Goal: Information Seeking & Learning: Compare options

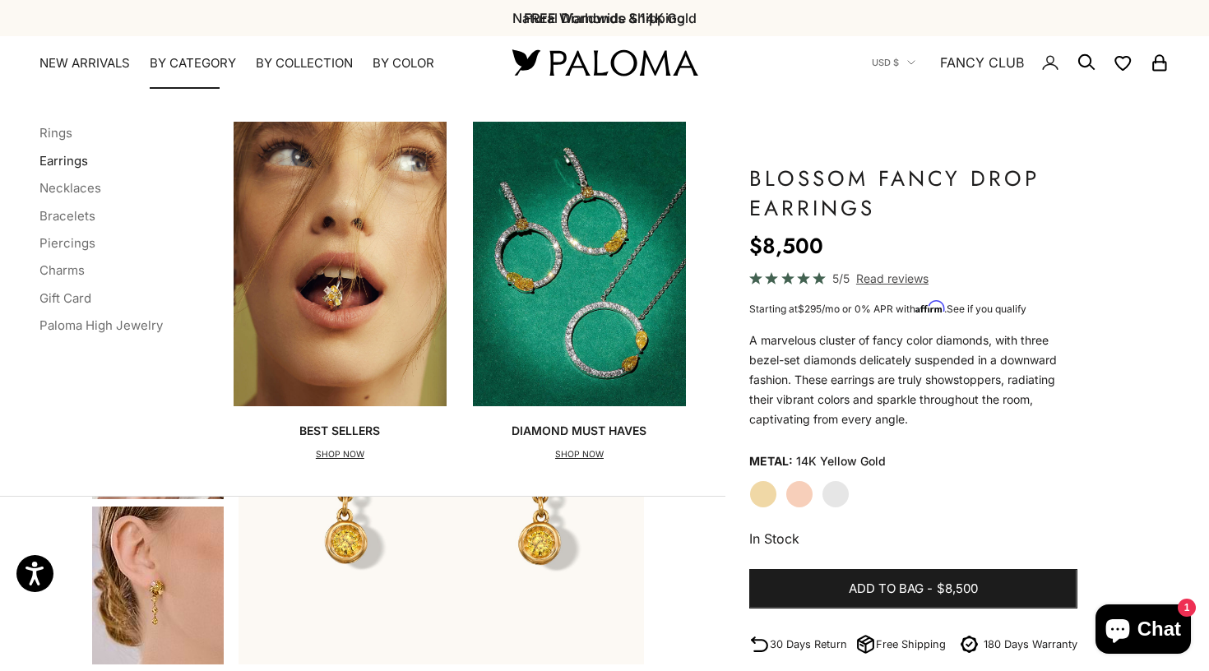
click at [73, 161] on link "Earrings" at bounding box center [63, 161] width 49 height 16
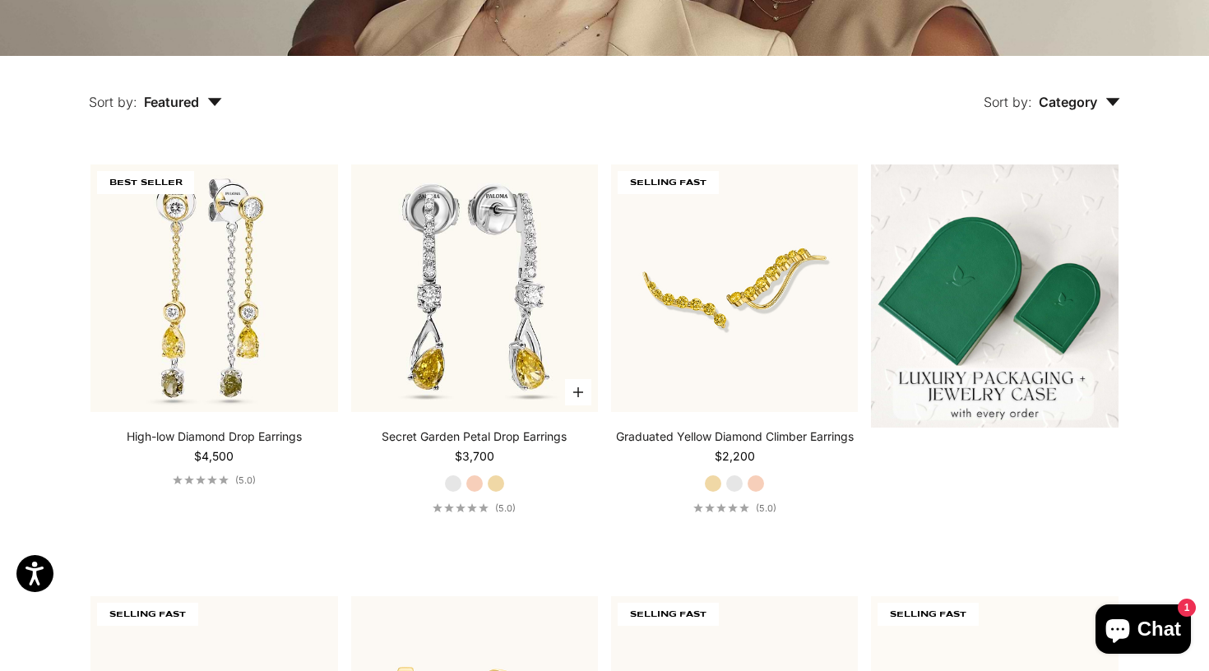
scroll to position [370, 0]
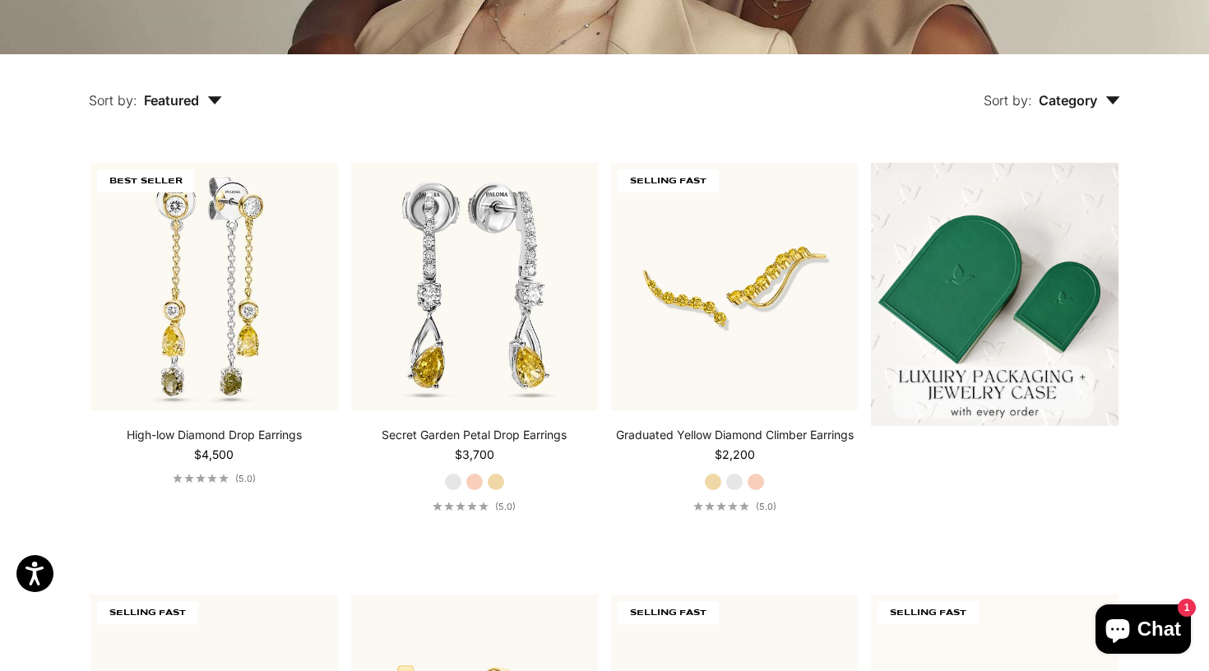
click at [1065, 91] on button "Sort by: Category" at bounding box center [1052, 88] width 212 height 69
click at [904, 102] on div "Sort by: Category Sort by Earrings" at bounding box center [709, 88] width 898 height 69
click at [173, 95] on span "Featured" at bounding box center [183, 100] width 78 height 16
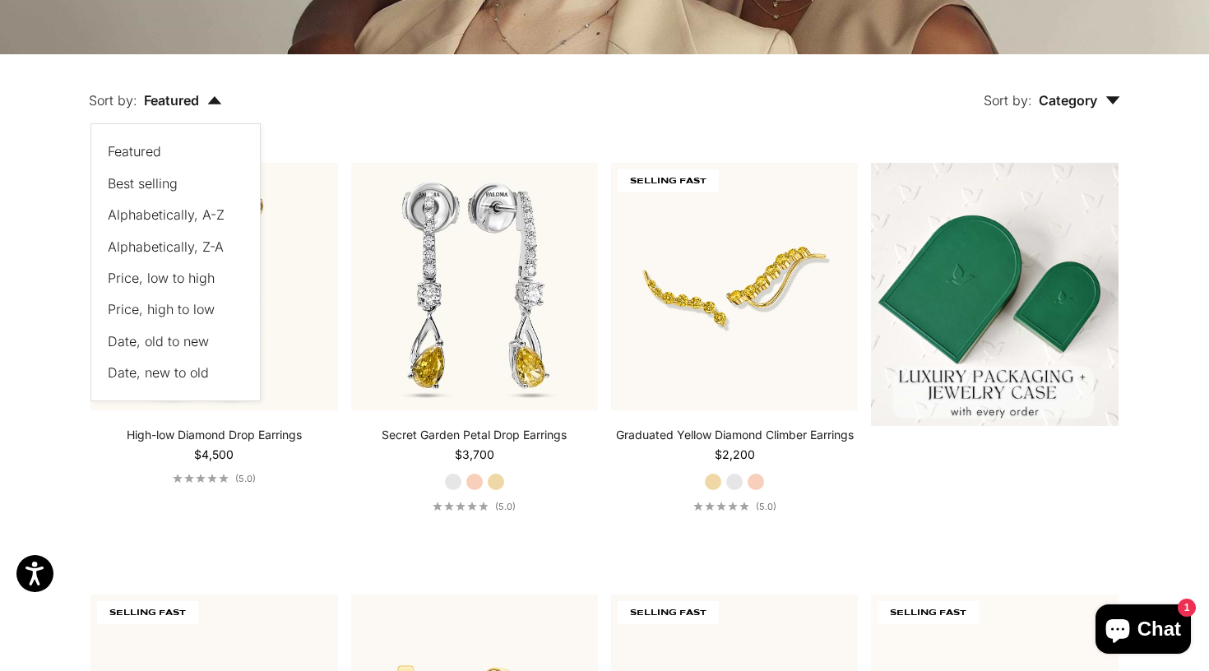
click at [169, 278] on span "Price, low to high" at bounding box center [161, 278] width 107 height 16
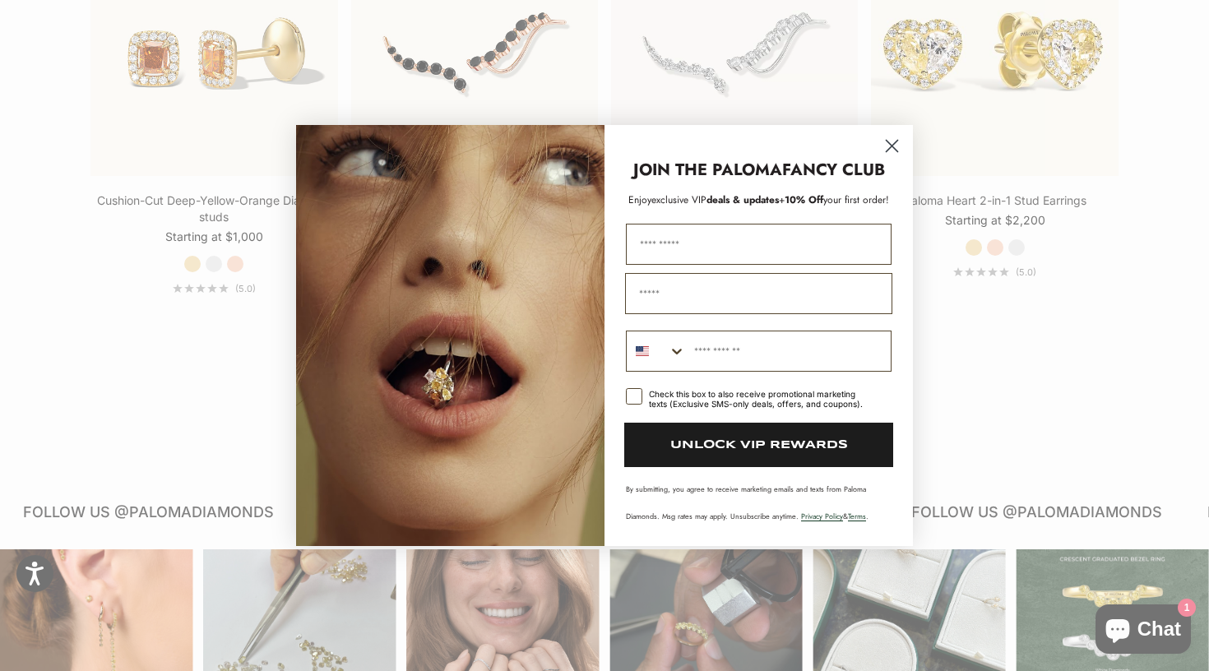
scroll to position [1917, 0]
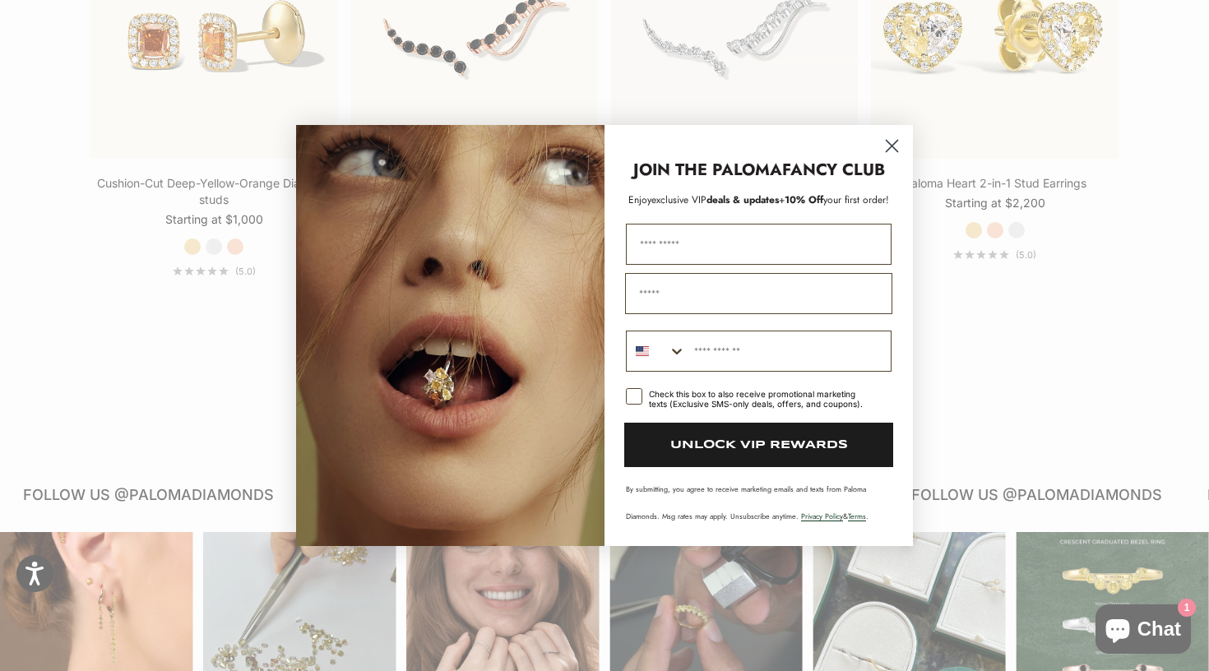
click at [894, 151] on circle "Close dialog" at bounding box center [892, 145] width 27 height 27
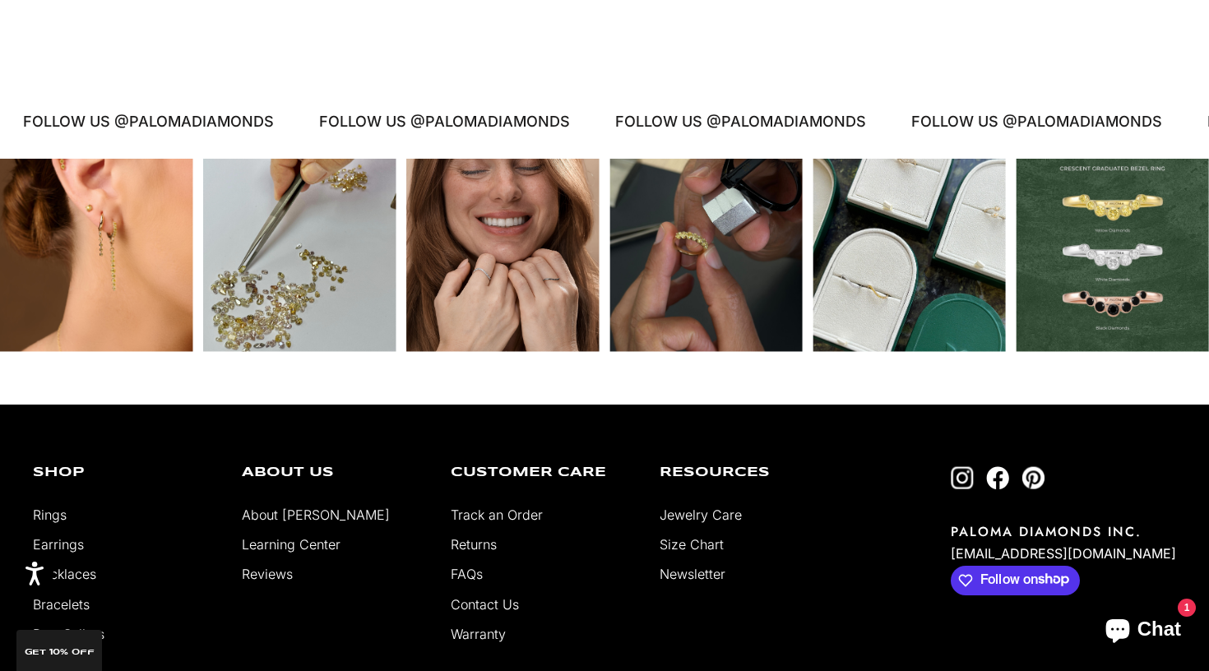
scroll to position [2262, 0]
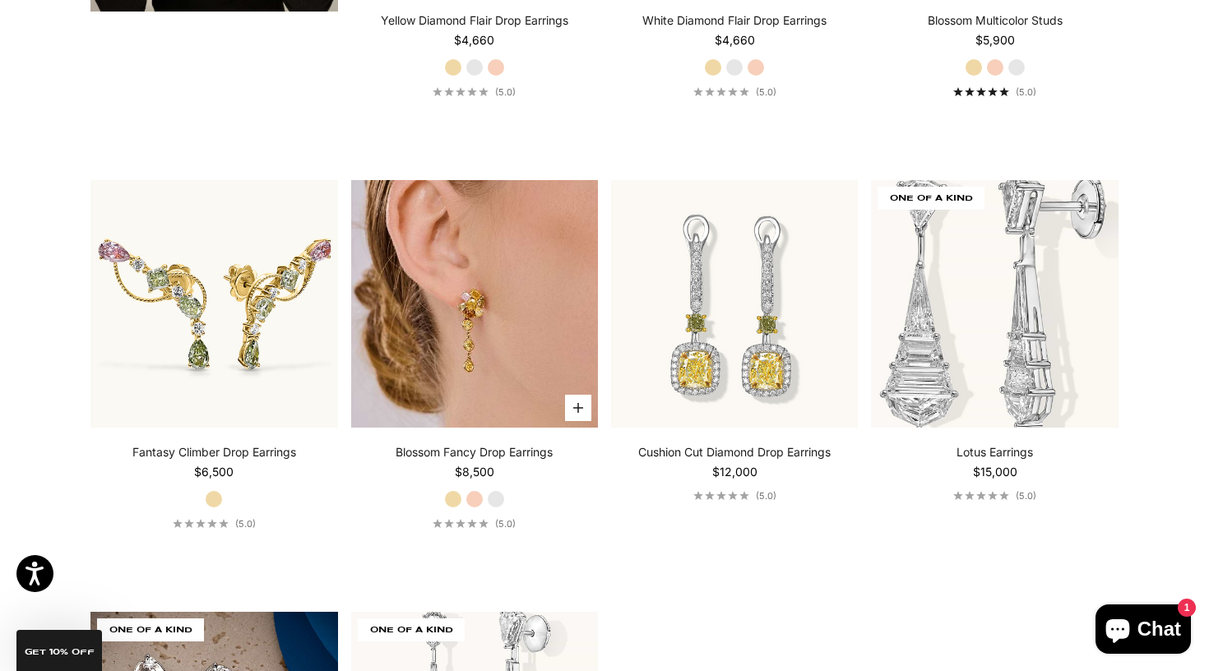
scroll to position [3392, 0]
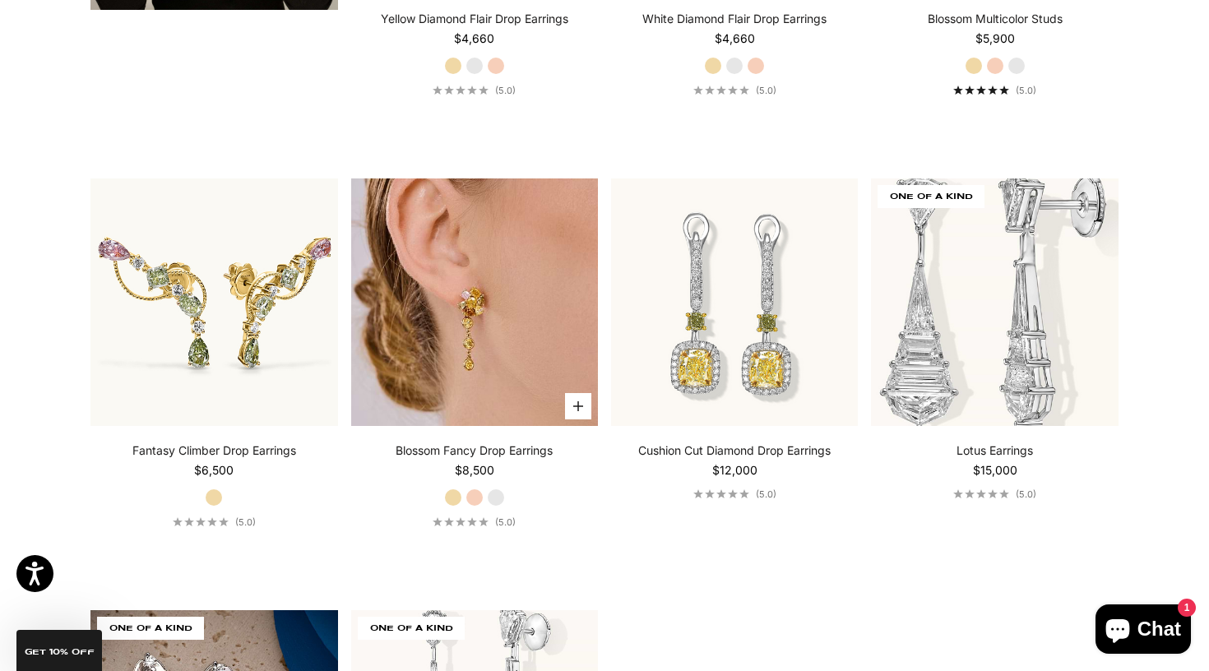
click at [494, 296] on img at bounding box center [474, 302] width 247 height 247
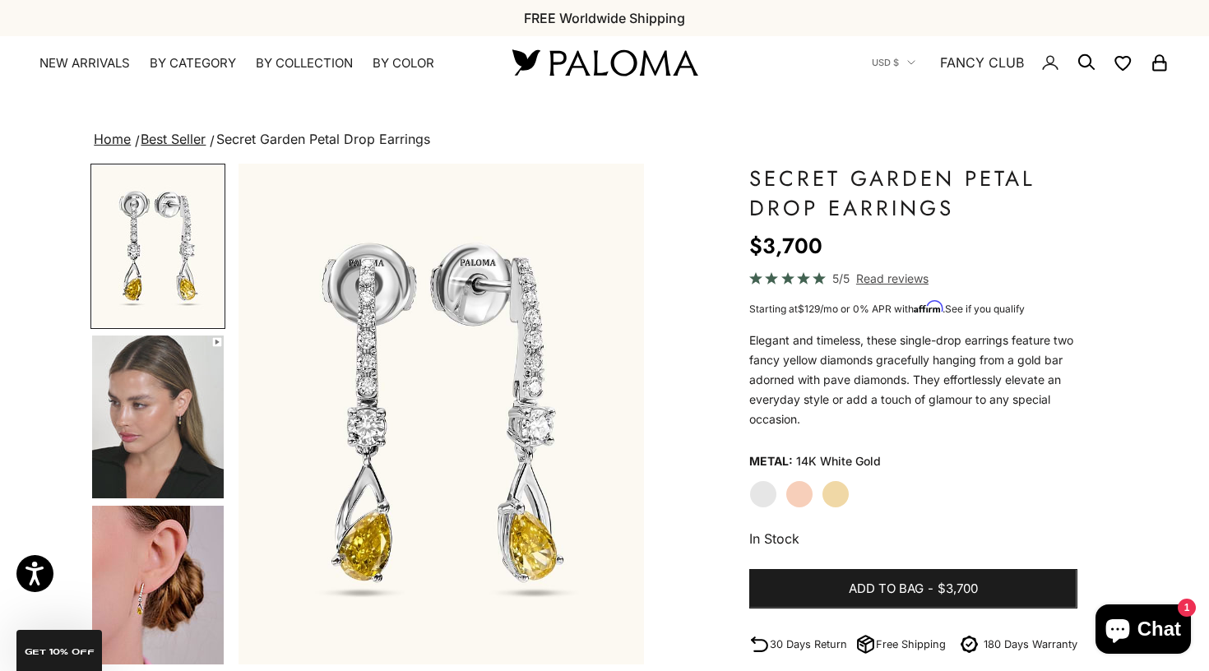
scroll to position [37, 0]
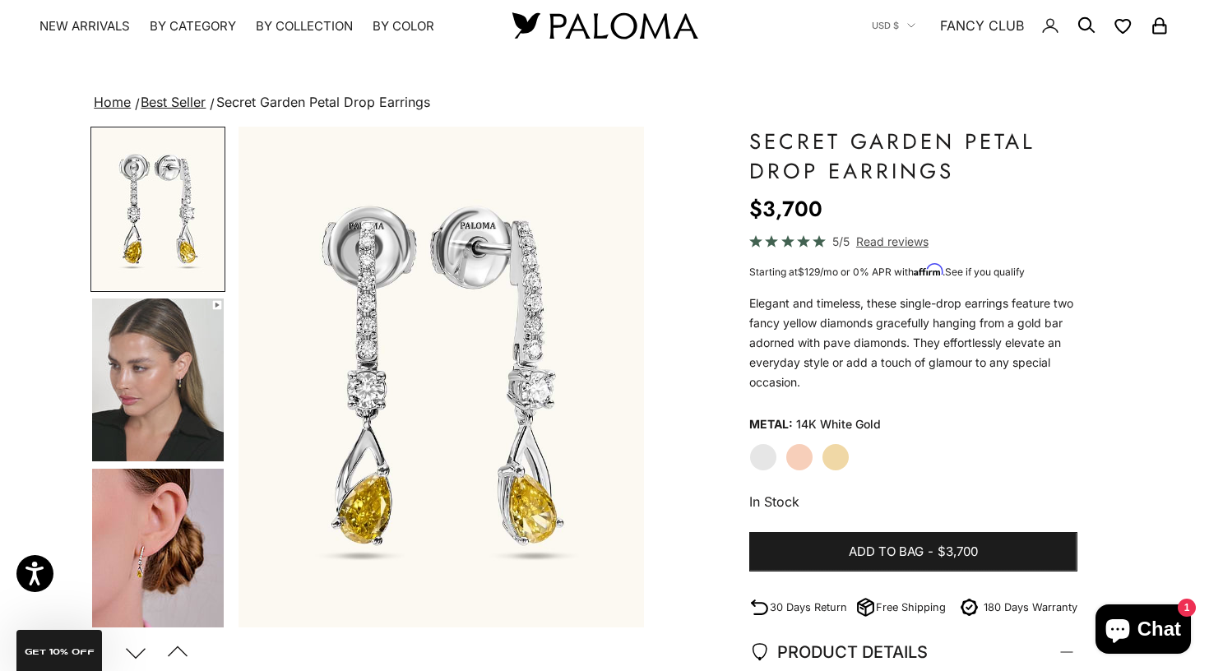
click at [165, 318] on img "Go to item 4" at bounding box center [158, 380] width 132 height 163
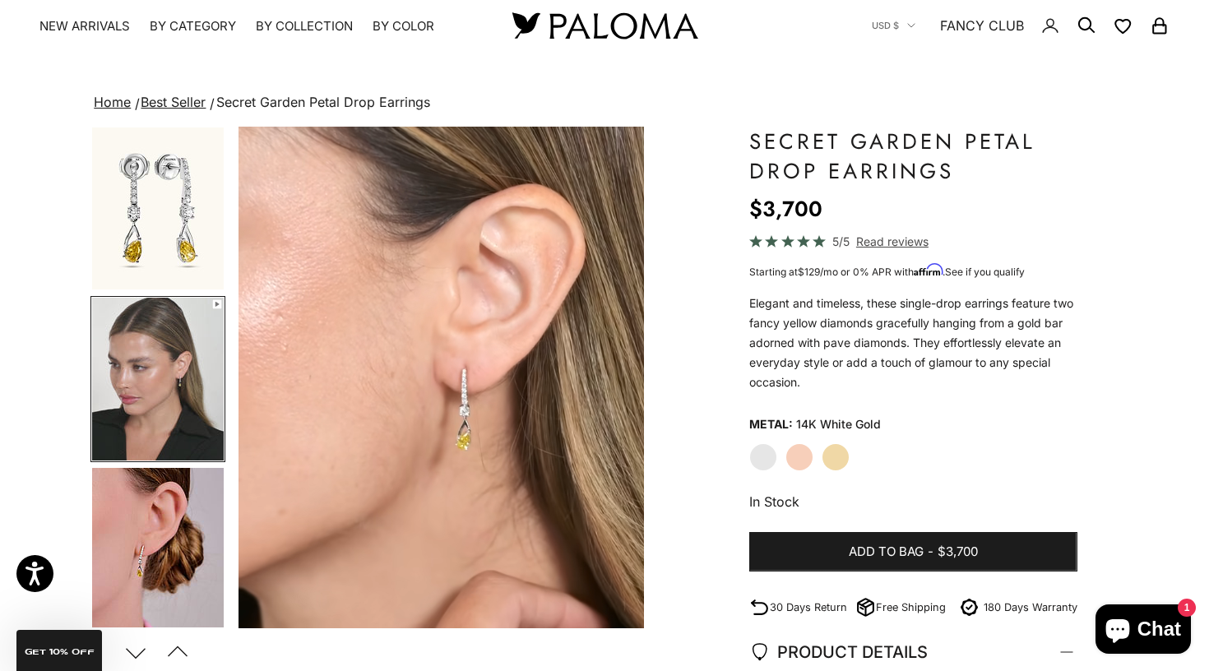
click at [194, 499] on img "Go to item 5" at bounding box center [158, 549] width 132 height 163
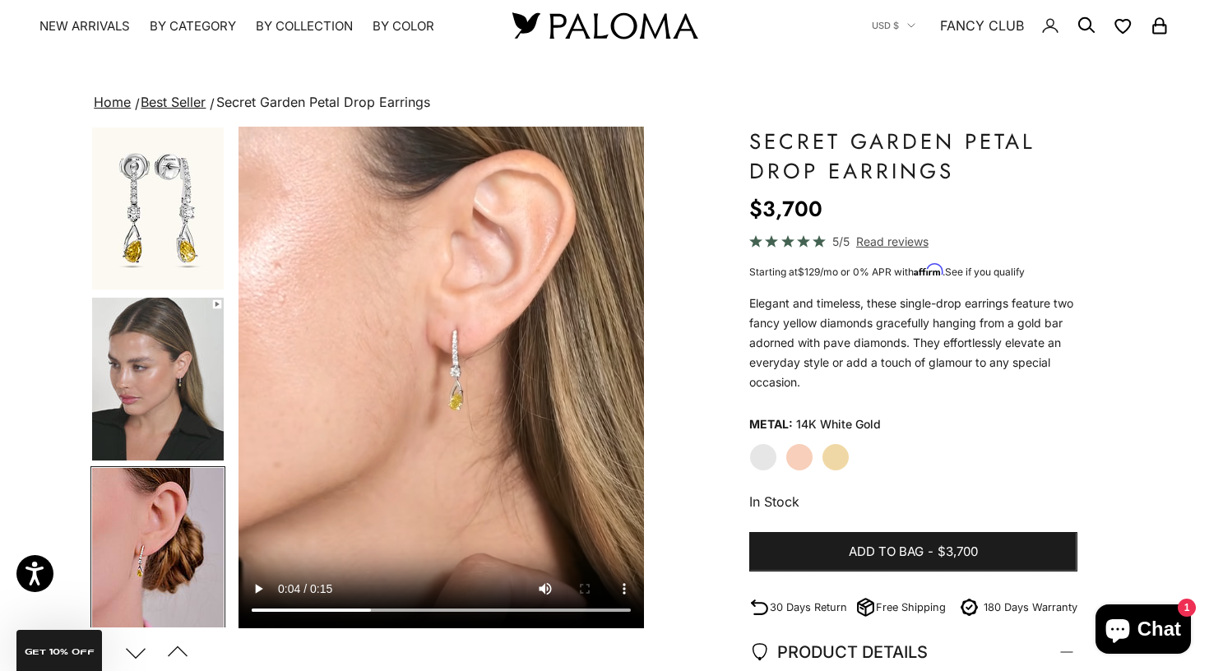
scroll to position [0, 851]
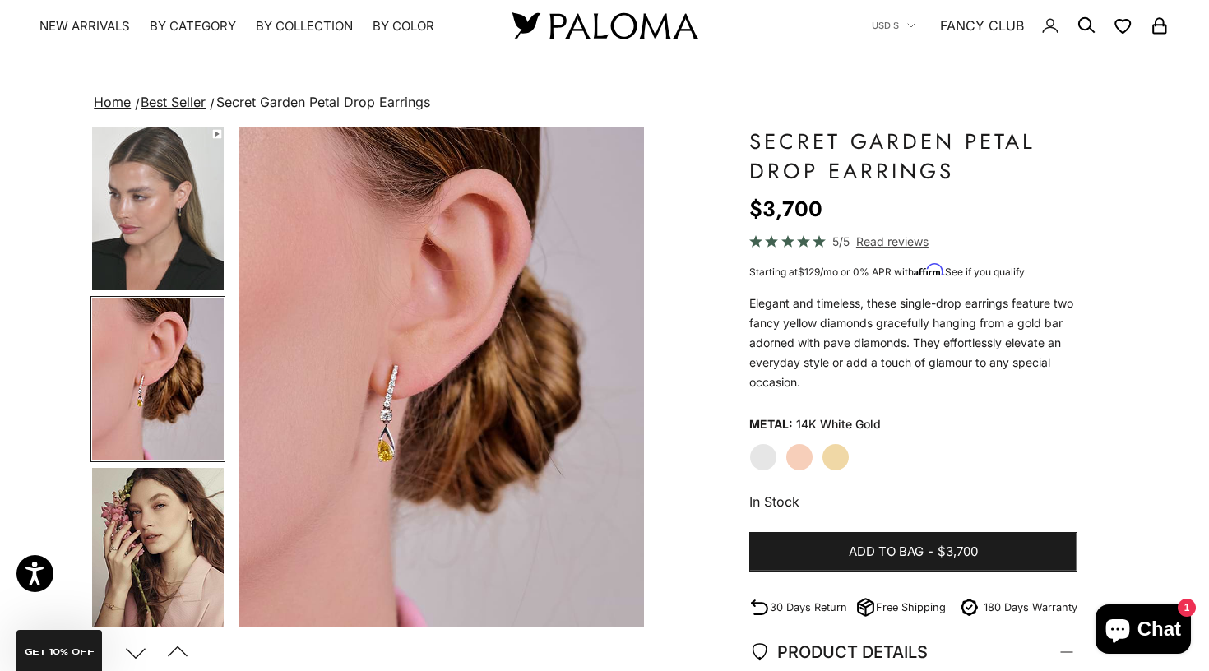
click at [180, 547] on img "Go to item 6" at bounding box center [158, 549] width 132 height 163
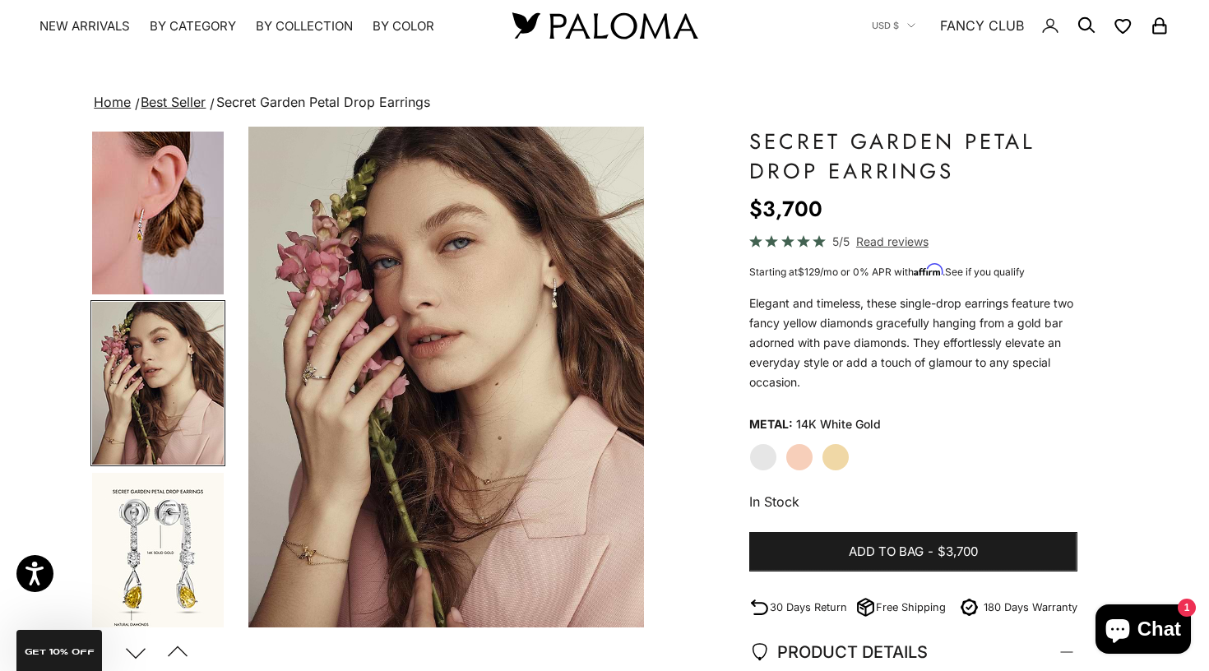
scroll to position [0, 1276]
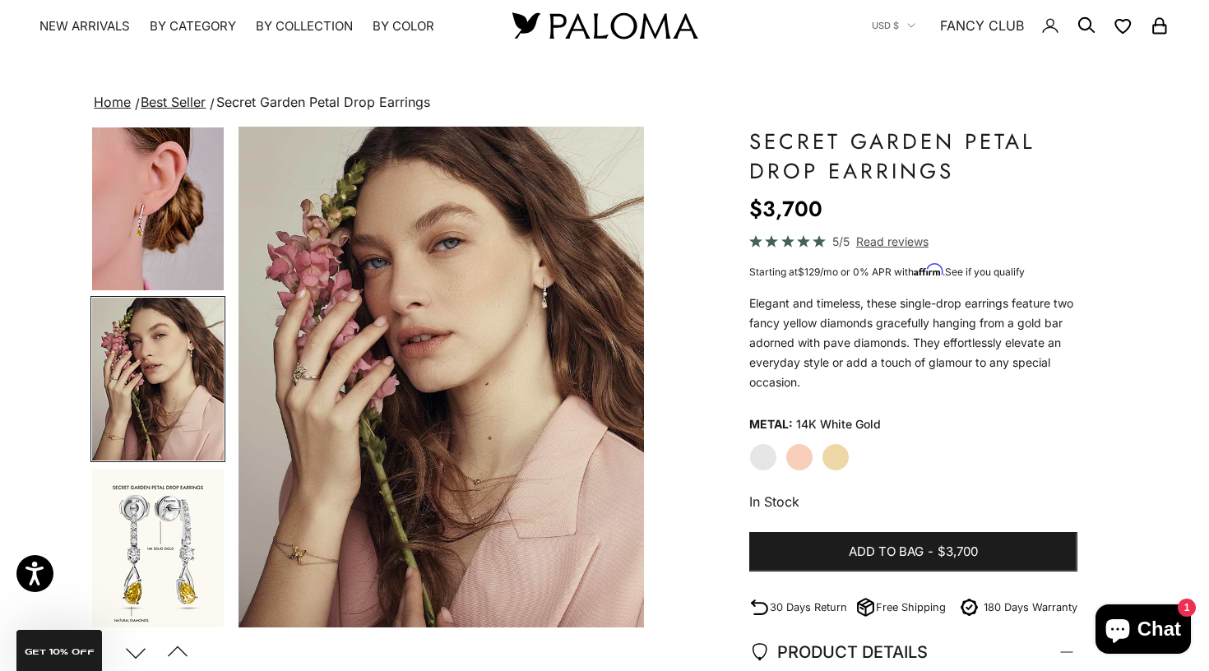
click at [142, 498] on img "Go to item 8" at bounding box center [158, 550] width 132 height 163
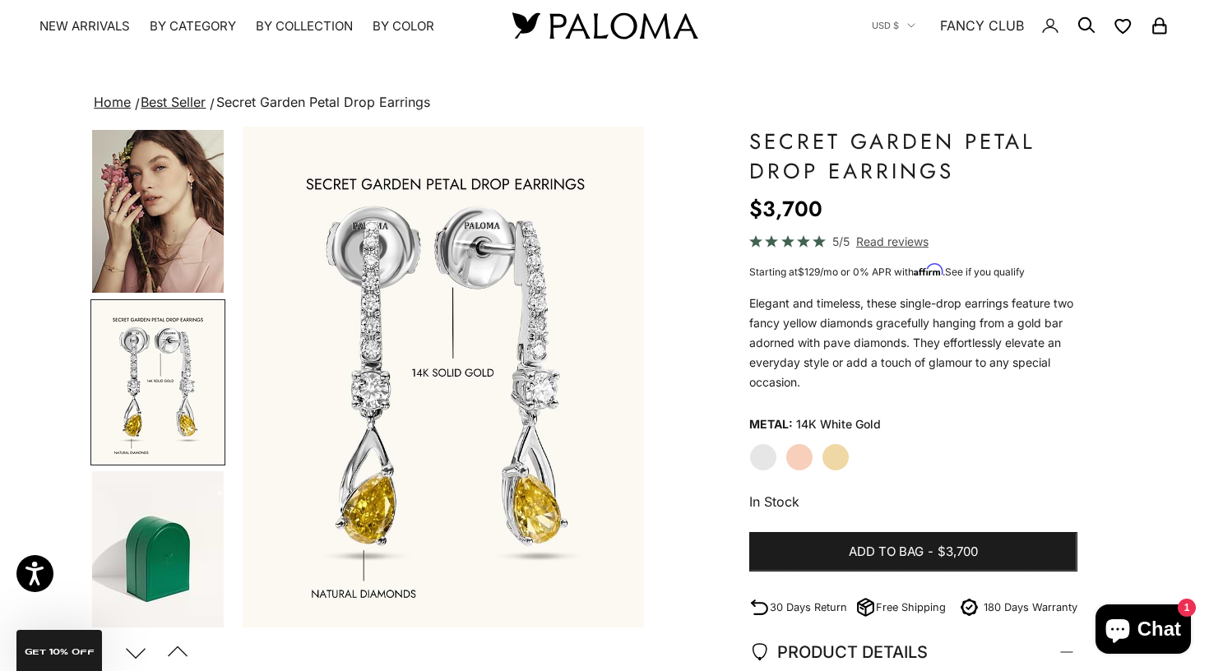
scroll to position [0, 1701]
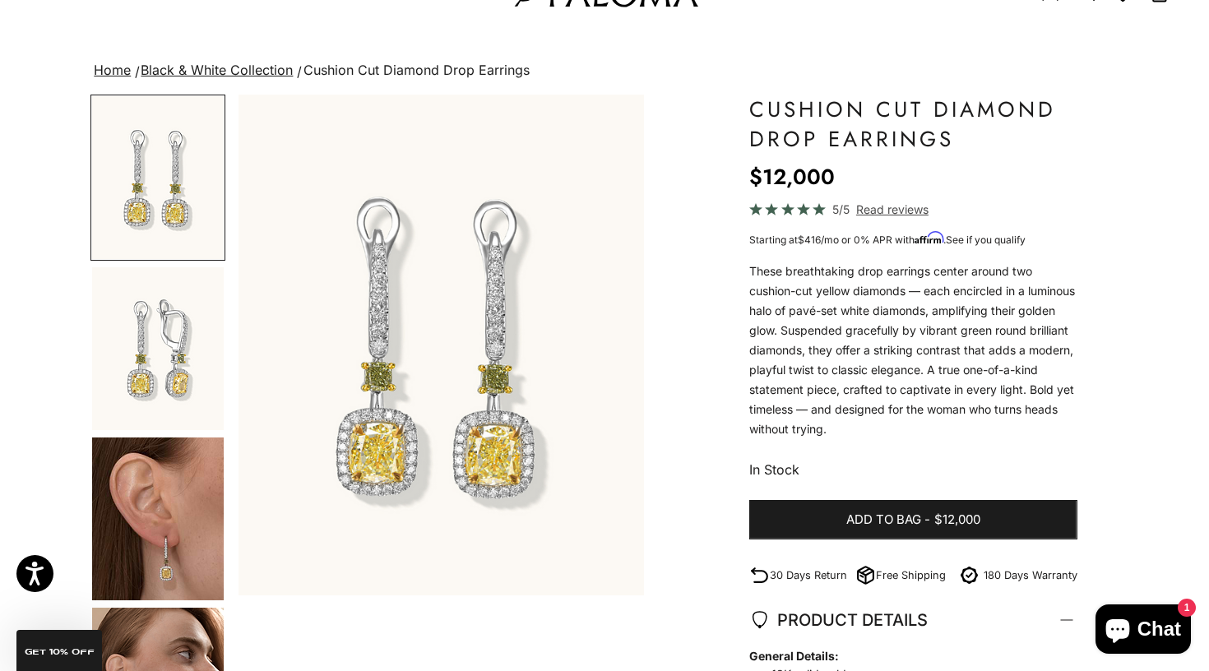
scroll to position [80, 0]
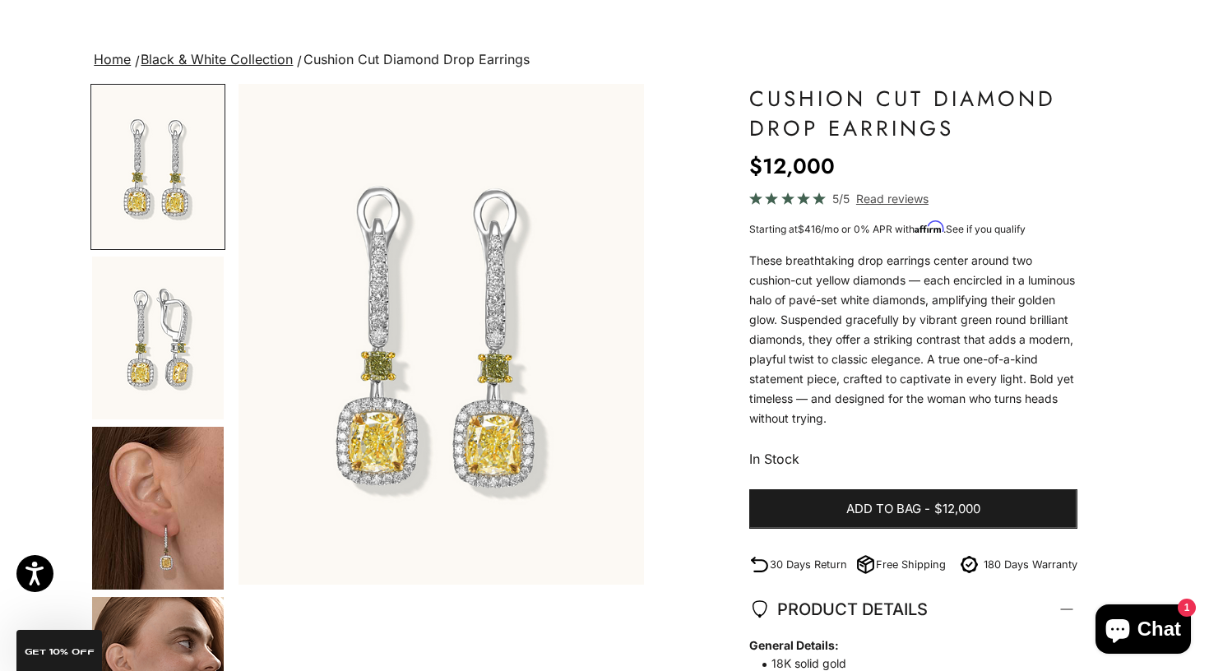
click at [167, 521] on img "Go to item 3" at bounding box center [158, 508] width 132 height 163
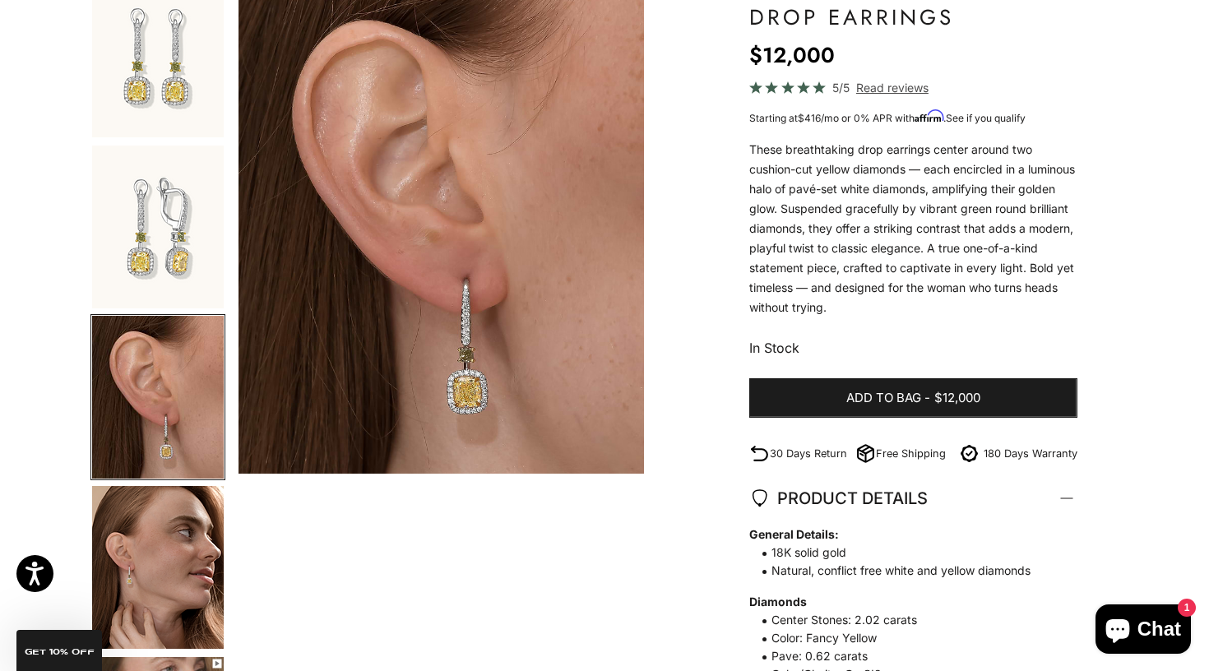
click at [137, 255] on img "Go to item 2" at bounding box center [158, 227] width 132 height 163
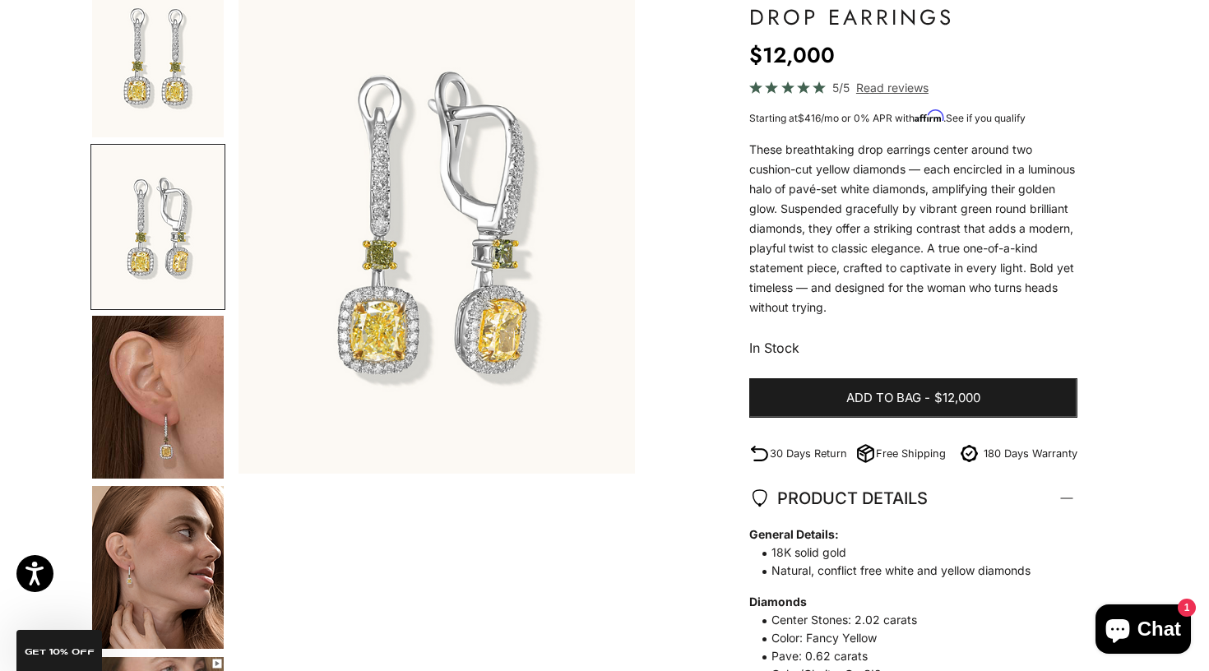
scroll to position [0, 425]
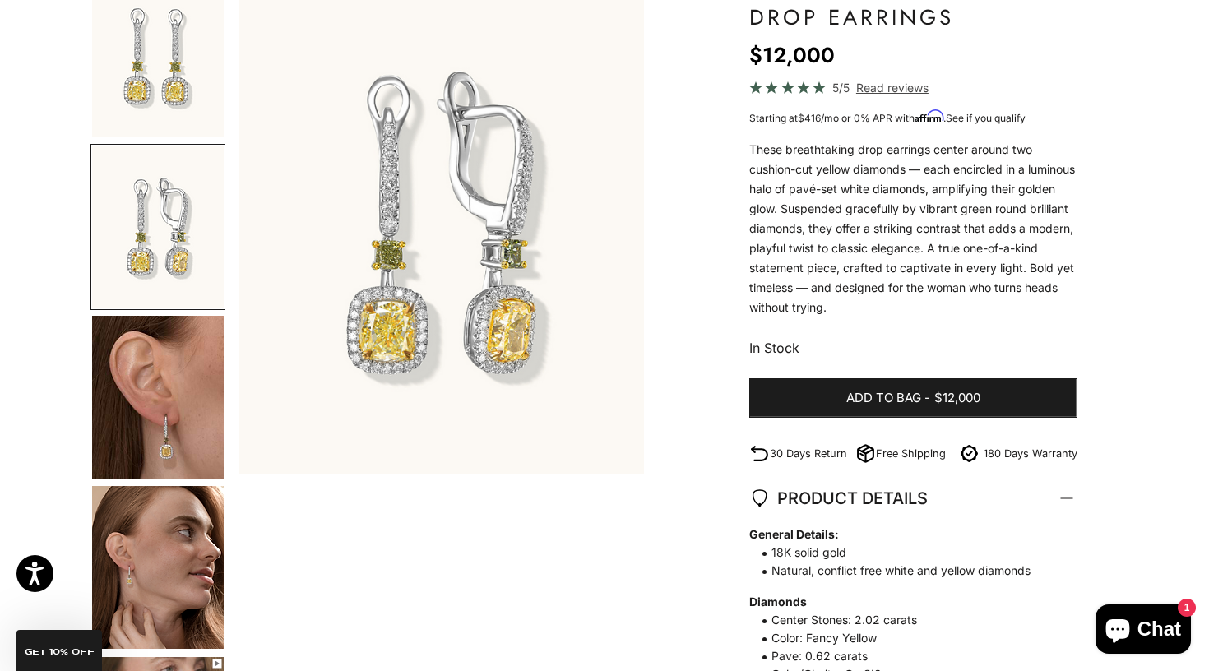
click at [156, 411] on img "Go to item 3" at bounding box center [158, 397] width 132 height 163
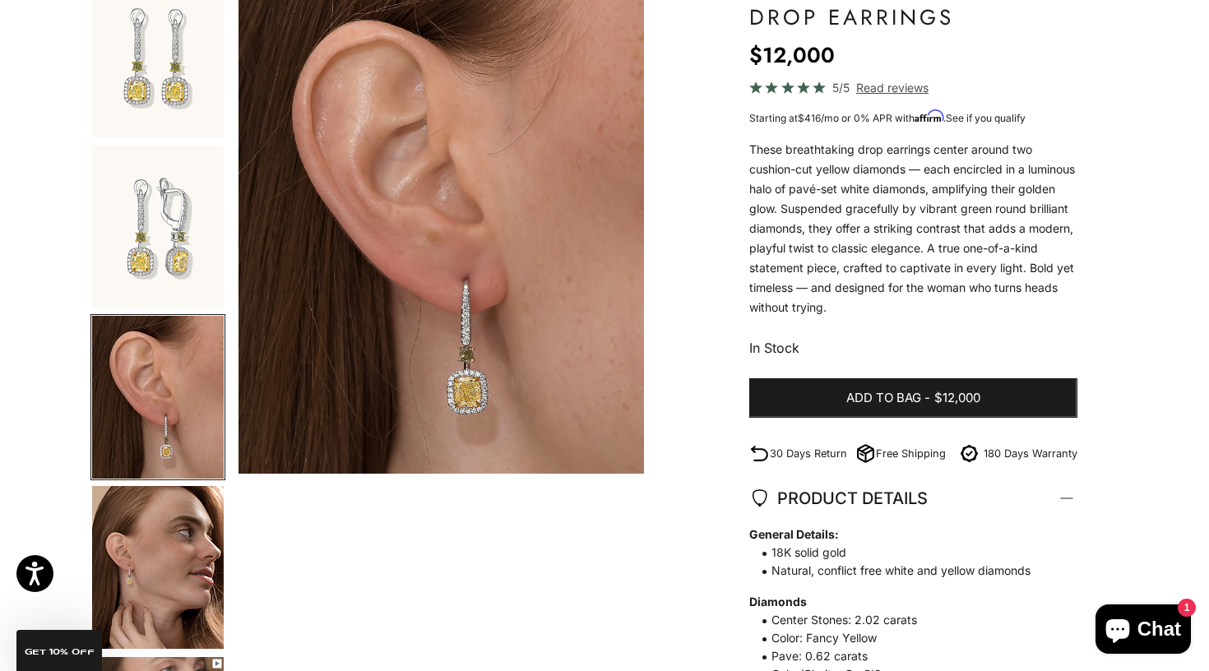
click at [153, 531] on img "Go to item 4" at bounding box center [158, 567] width 132 height 163
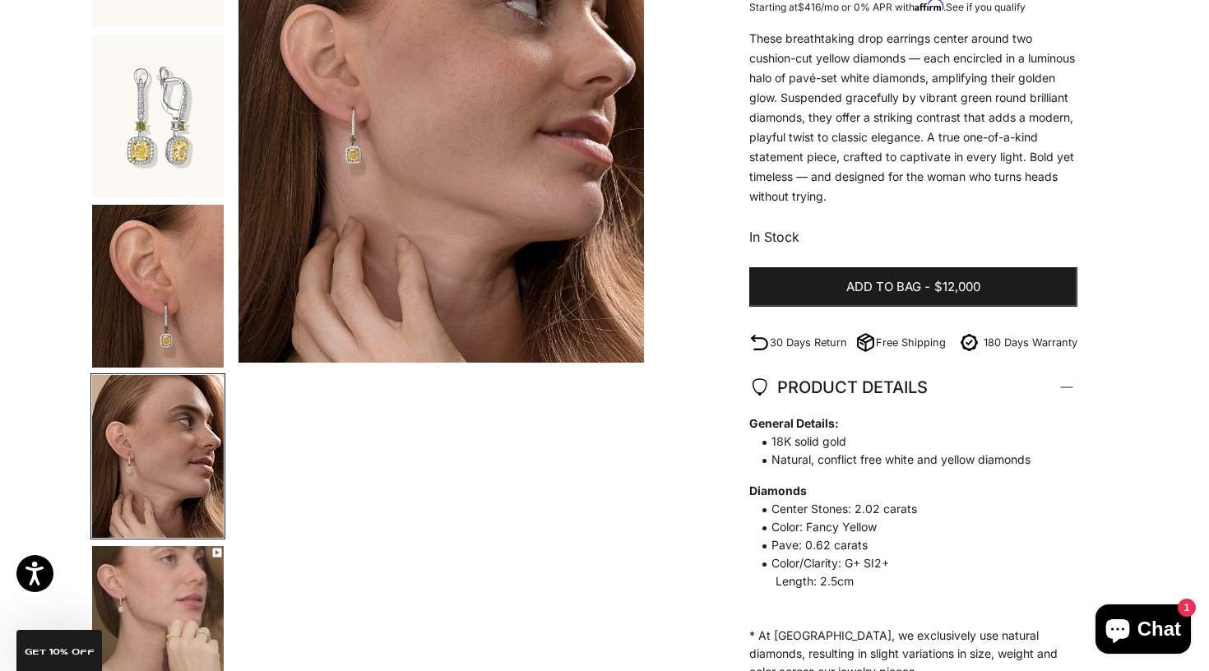
scroll to position [315, 0]
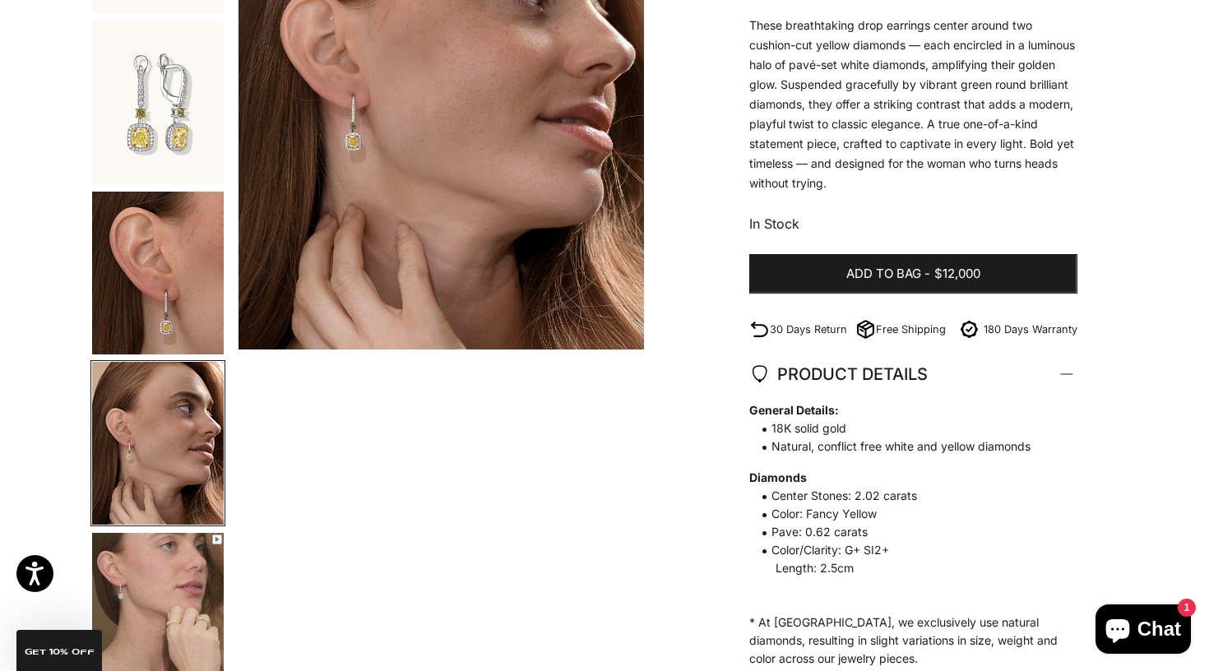
click at [154, 536] on img "Go to item 5" at bounding box center [158, 614] width 132 height 163
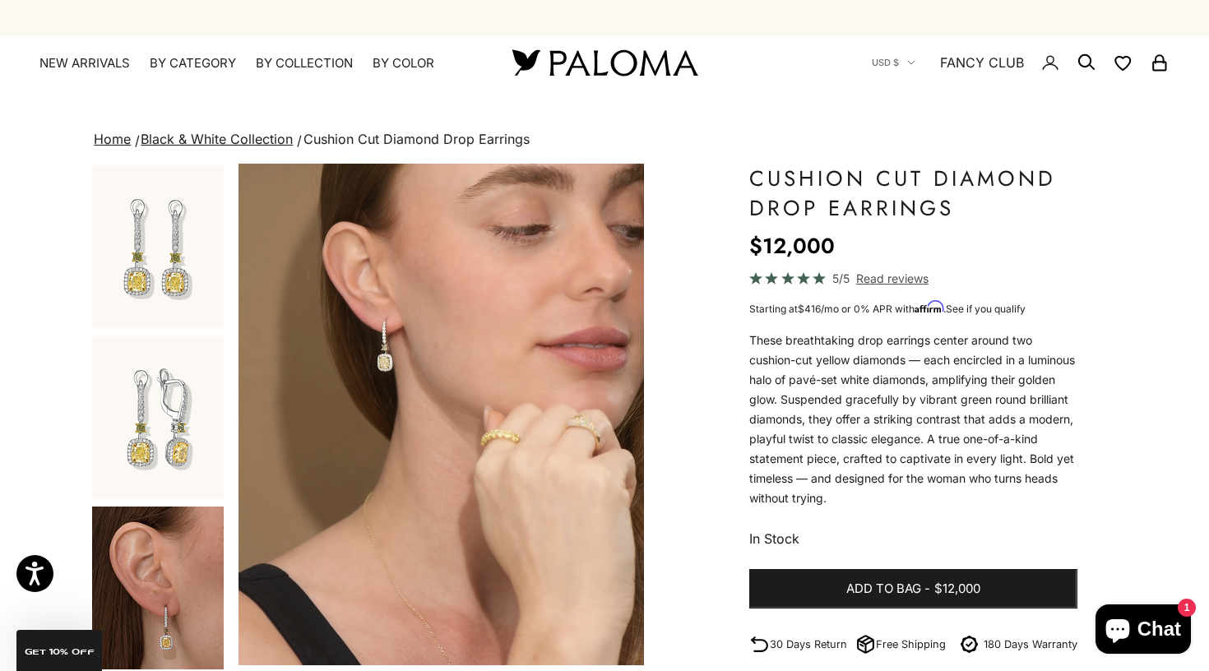
scroll to position [-1, 0]
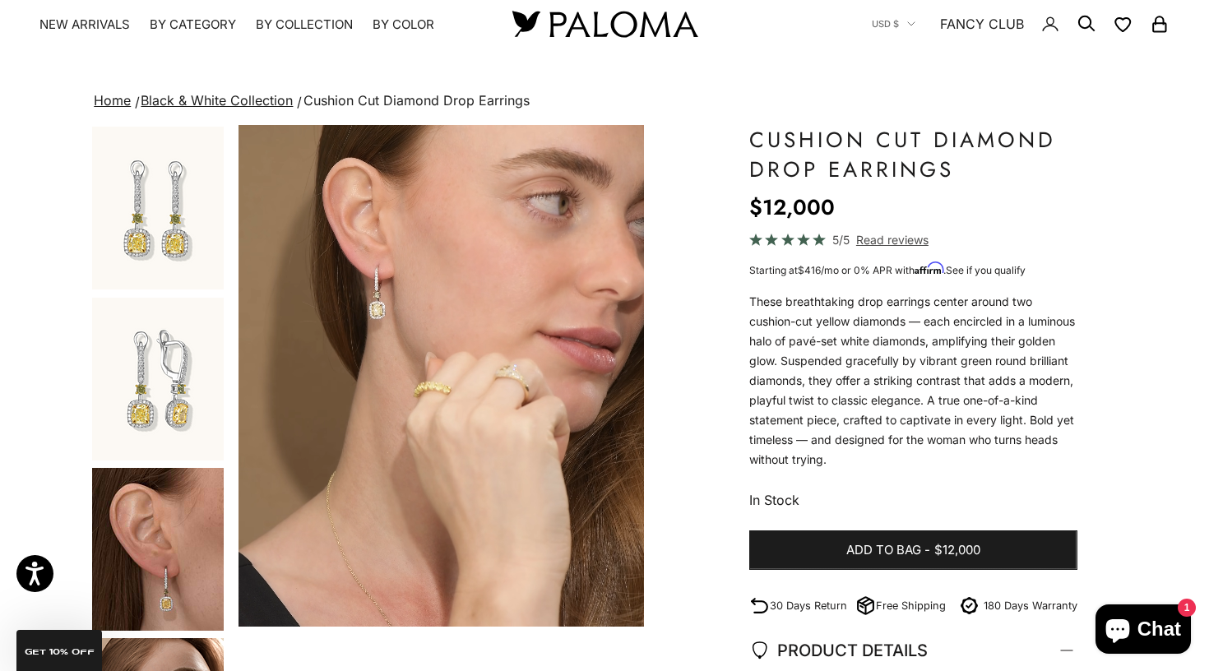
scroll to position [39, 0]
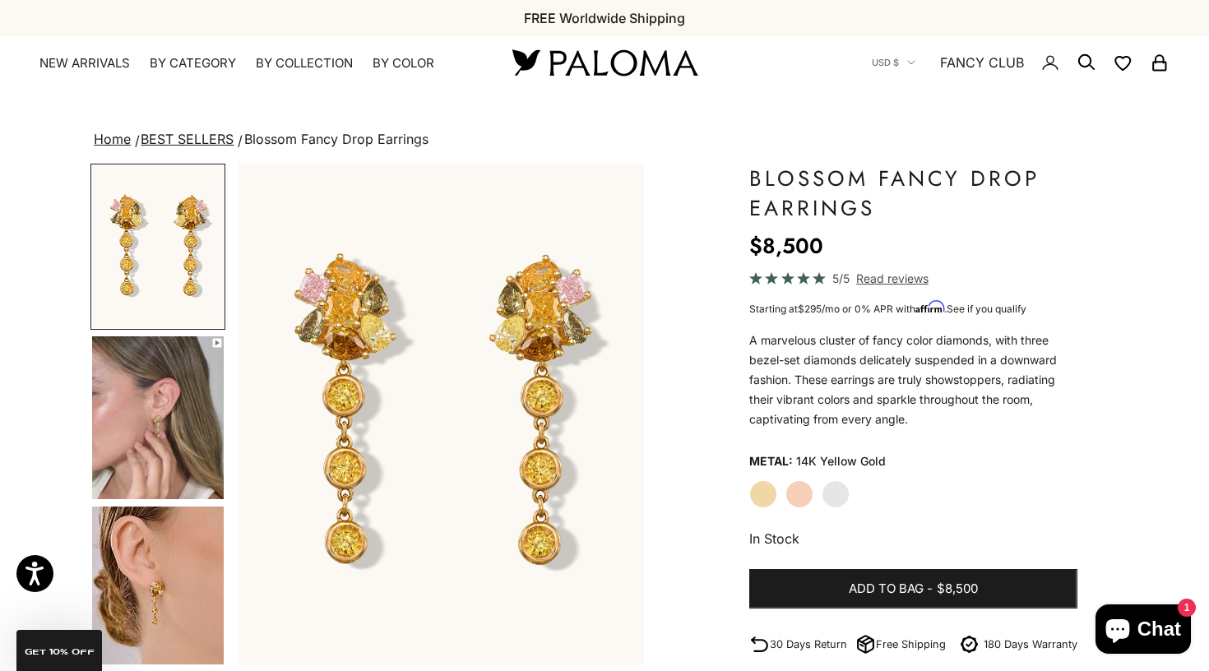
click at [166, 344] on img "Go to item 4" at bounding box center [158, 417] width 132 height 163
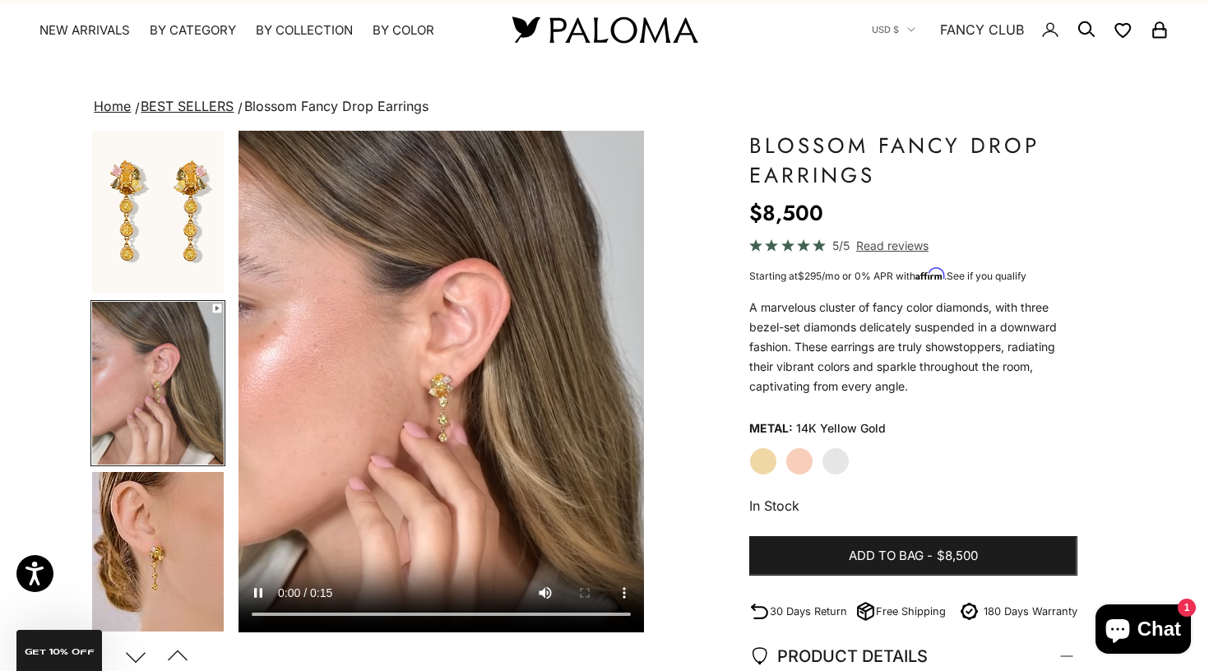
scroll to position [35, 0]
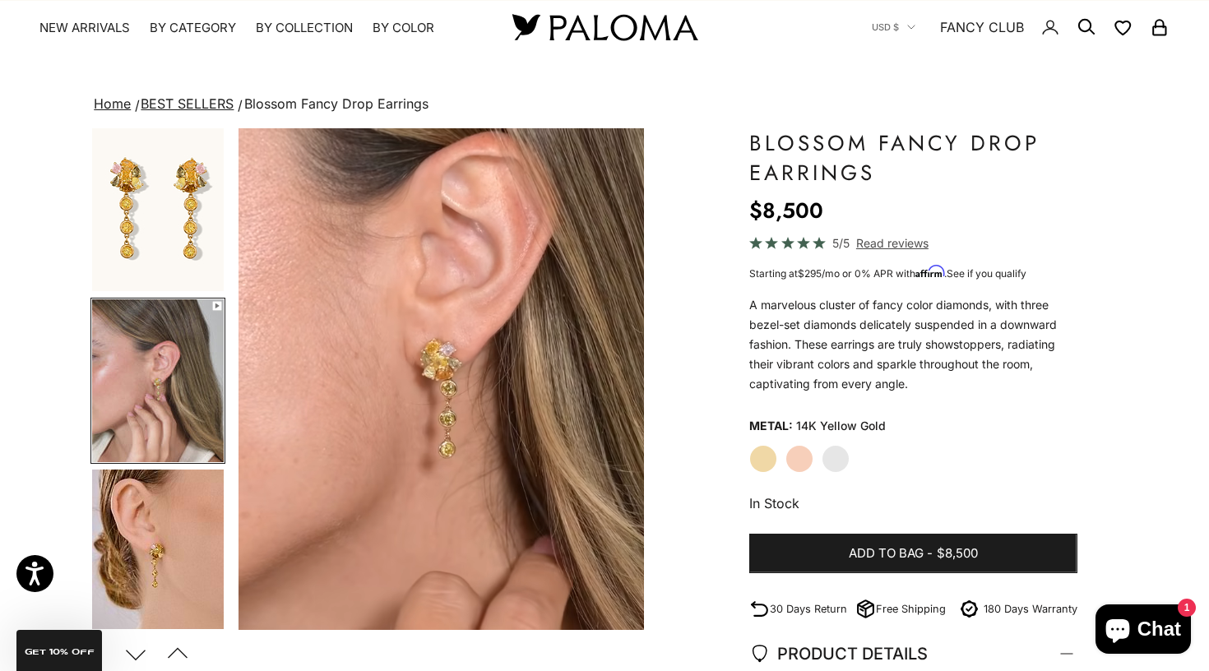
click at [152, 508] on img "Go to item 5" at bounding box center [158, 551] width 132 height 163
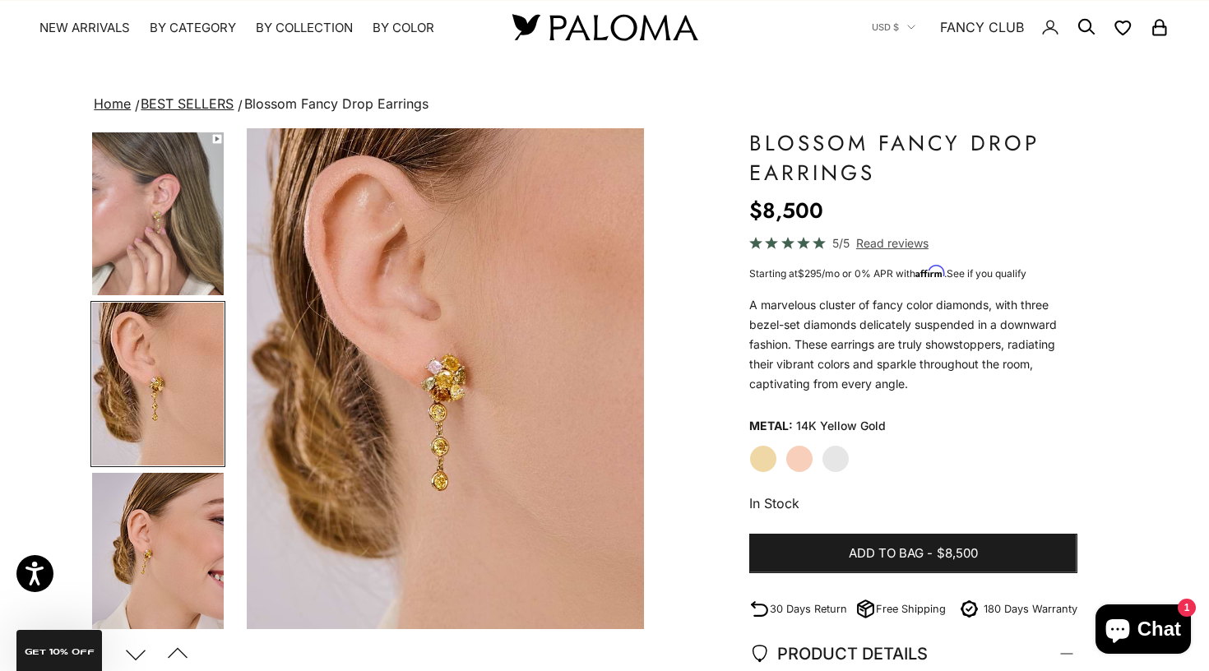
scroll to position [172, 0]
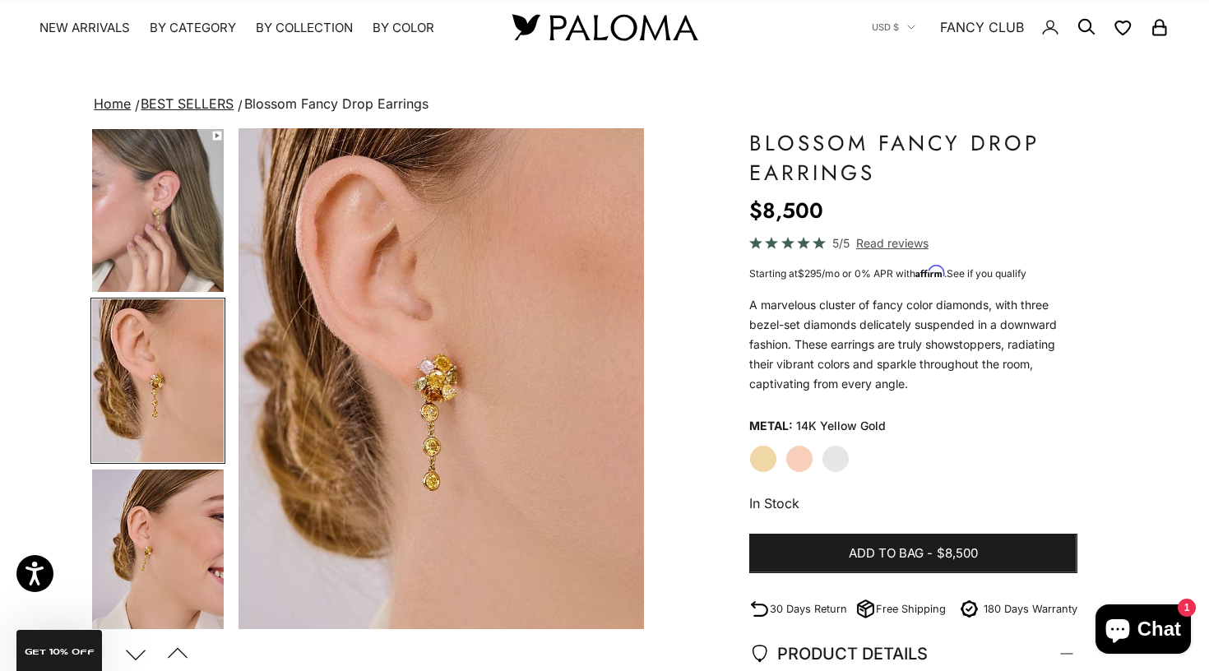
click at [178, 543] on img "Go to item 6" at bounding box center [158, 551] width 132 height 163
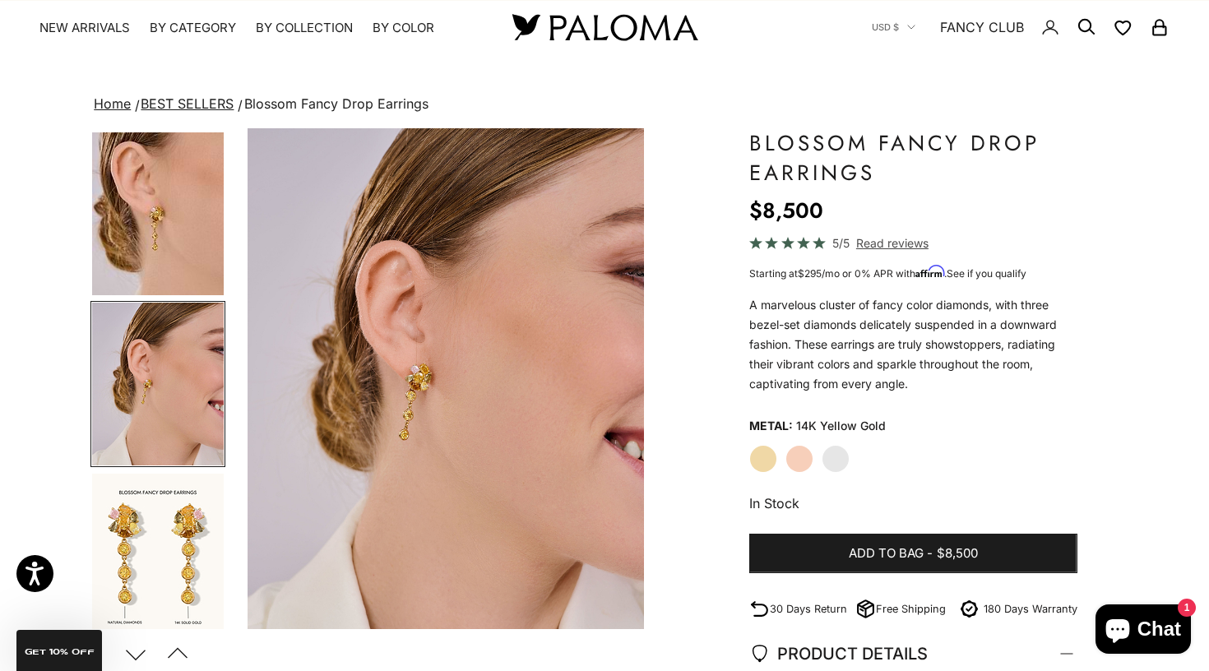
scroll to position [342, 0]
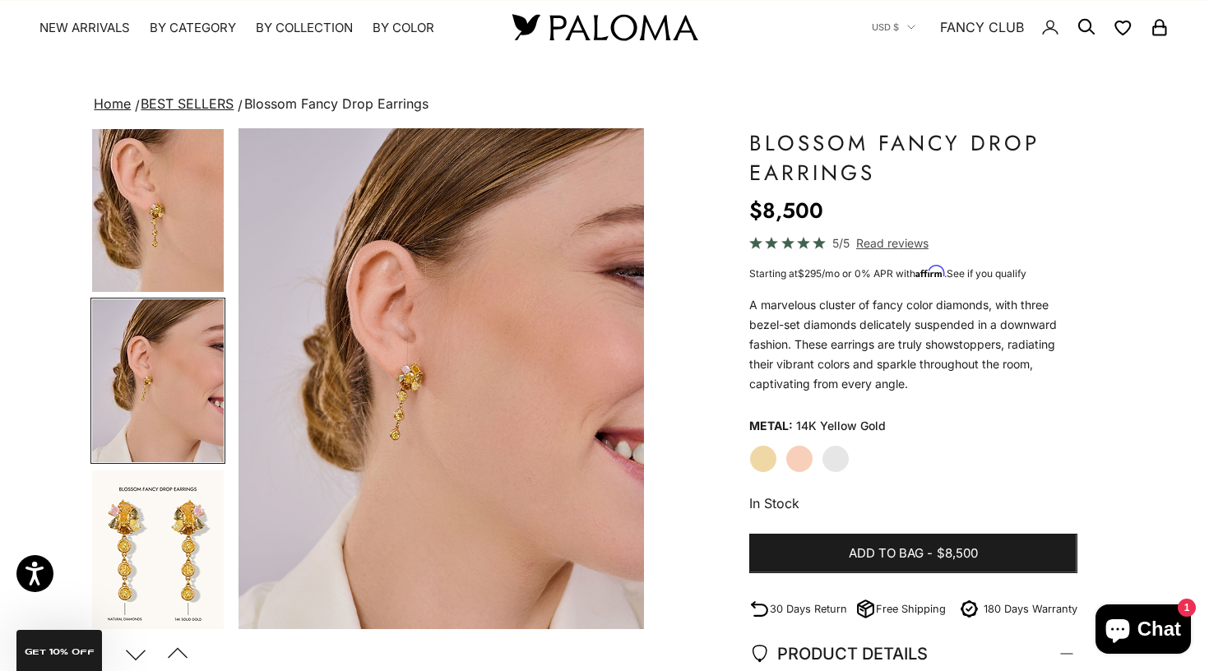
click at [178, 543] on img "Go to item 7" at bounding box center [158, 552] width 132 height 163
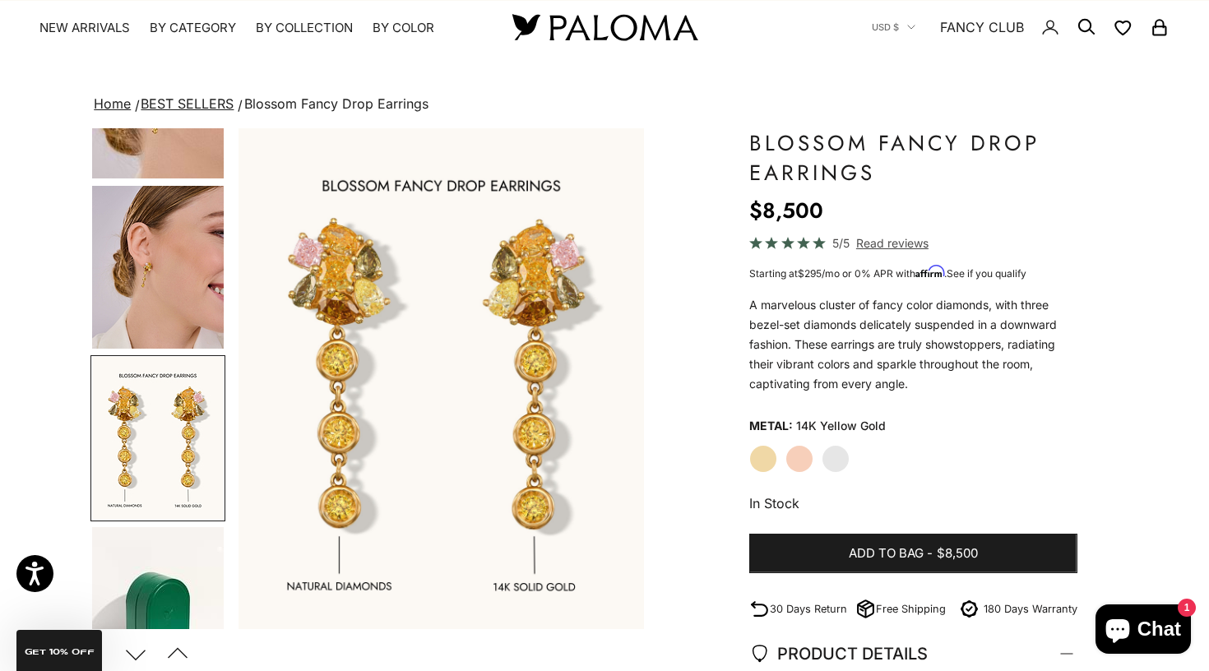
scroll to position [448, 0]
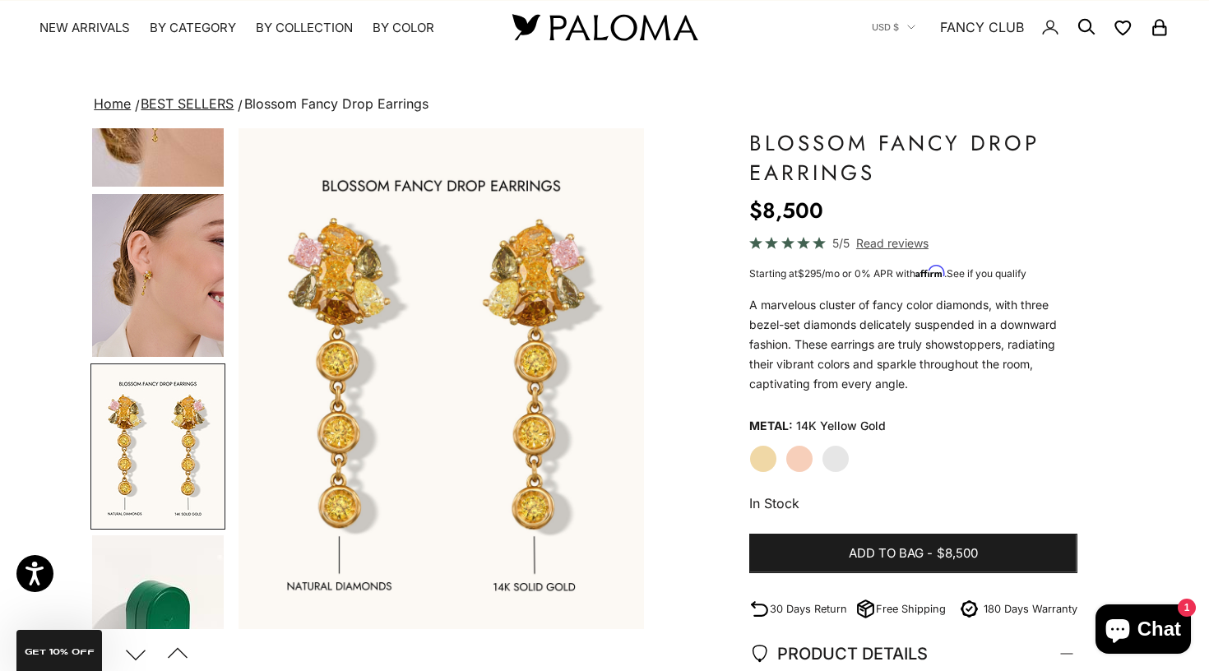
click at [172, 280] on img "Go to item 6" at bounding box center [158, 275] width 132 height 163
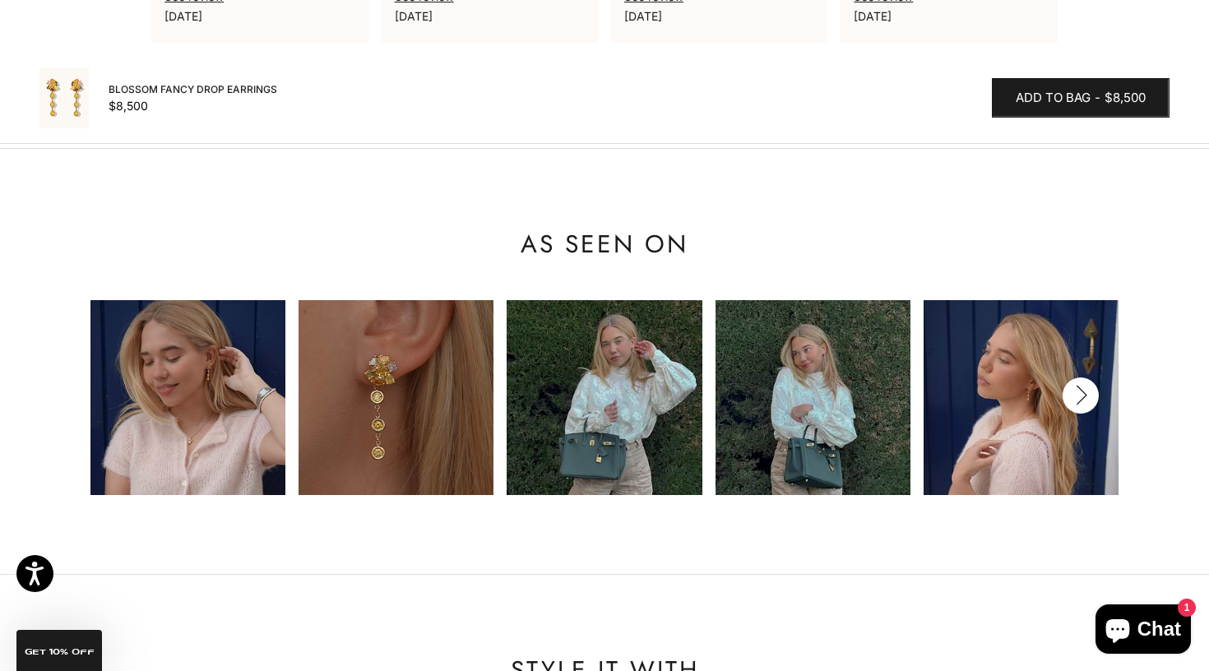
scroll to position [1477, 0]
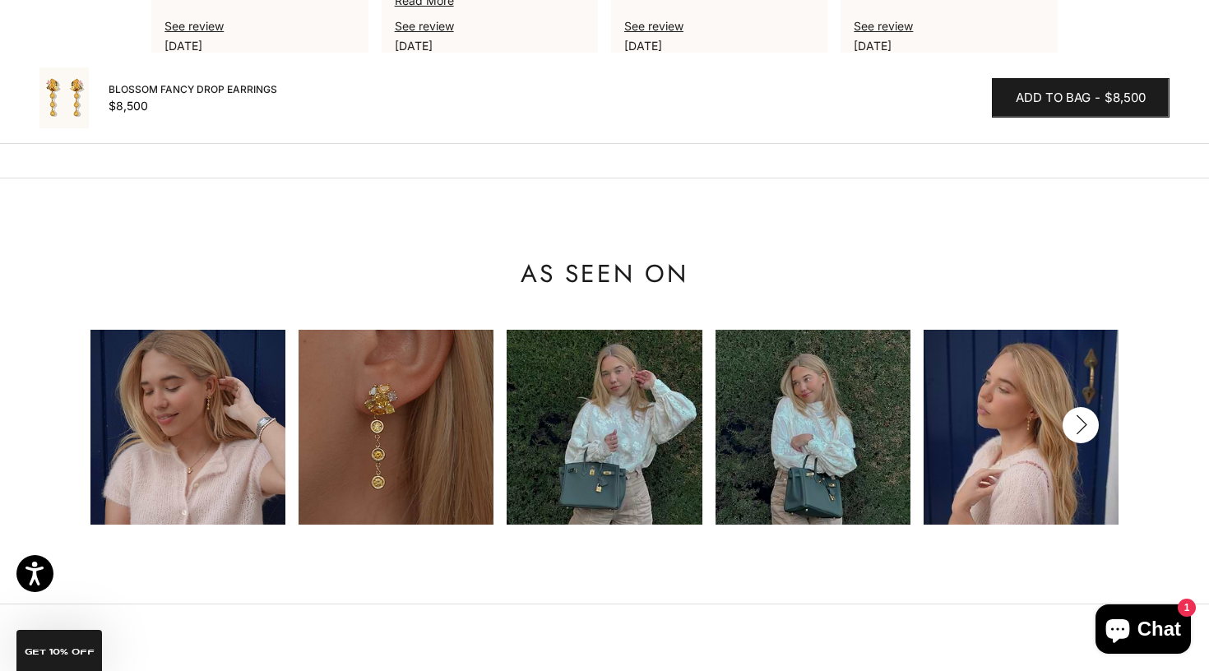
click at [232, 455] on img at bounding box center [188, 427] width 195 height 195
click at [243, 427] on img at bounding box center [188, 427] width 195 height 195
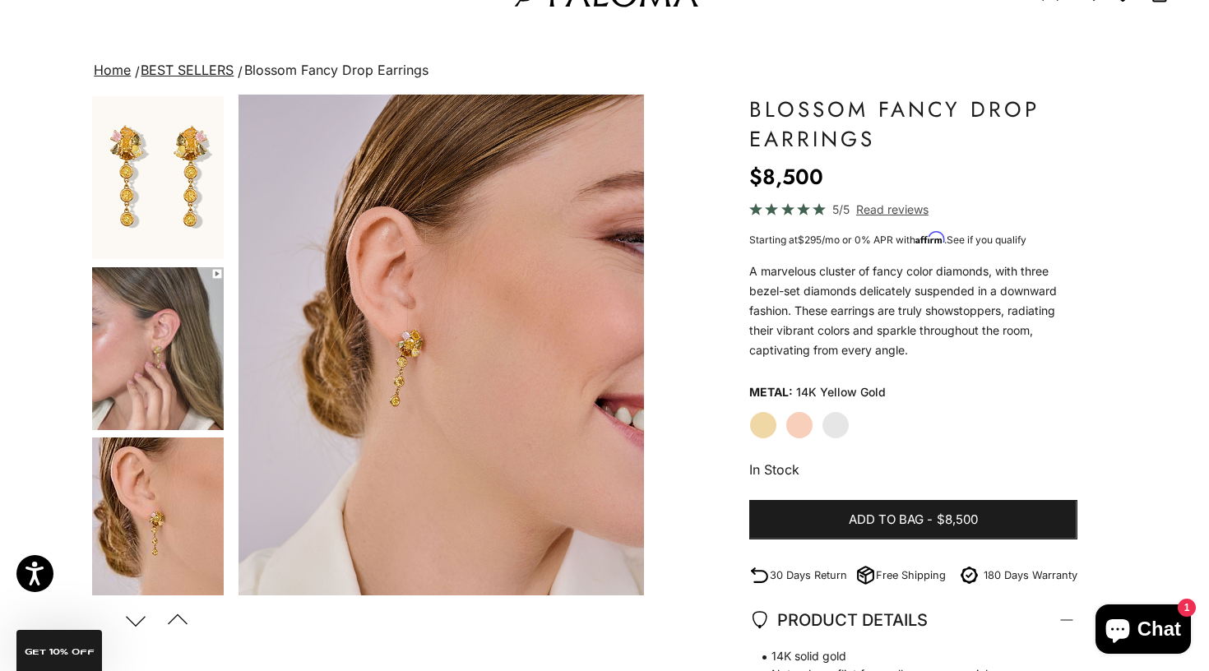
scroll to position [0, 0]
click at [123, 512] on img "Go to item 5" at bounding box center [158, 519] width 132 height 163
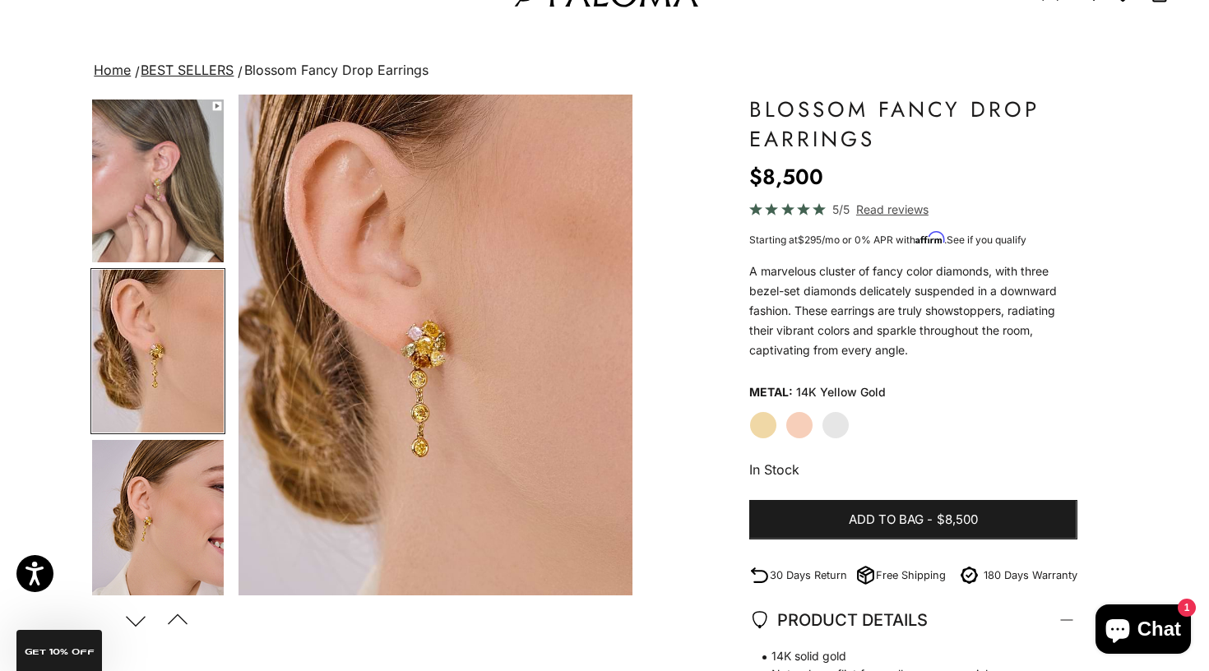
scroll to position [172, 0]
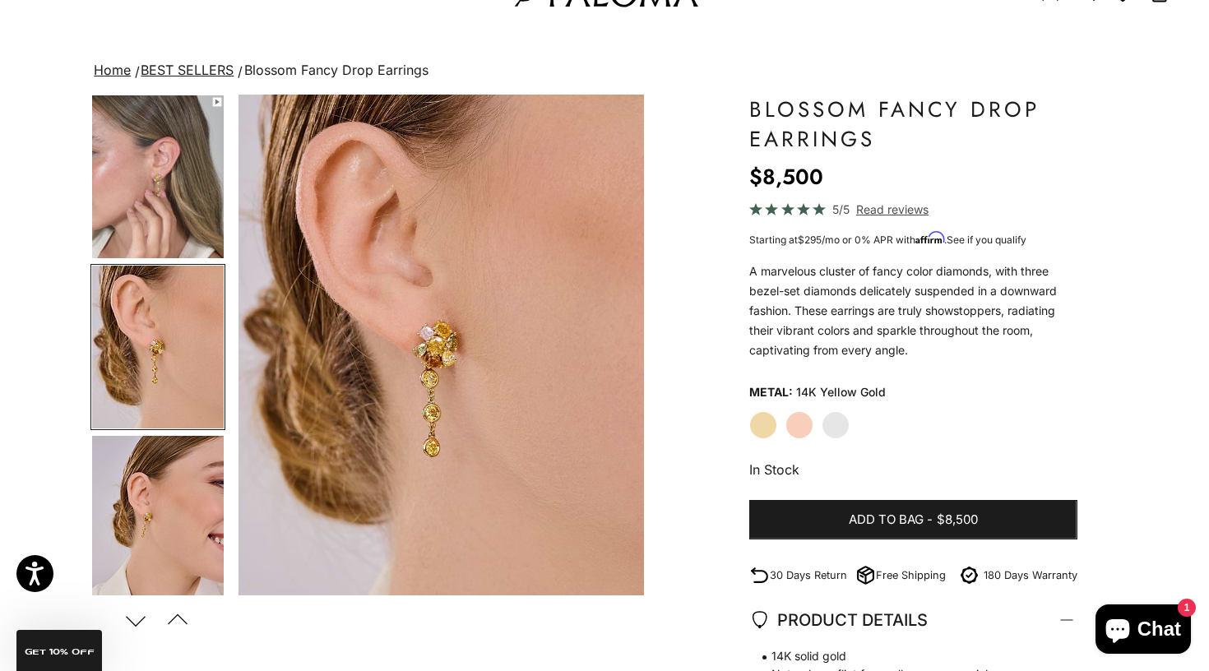
click at [168, 211] on img "Go to item 4" at bounding box center [158, 176] width 132 height 163
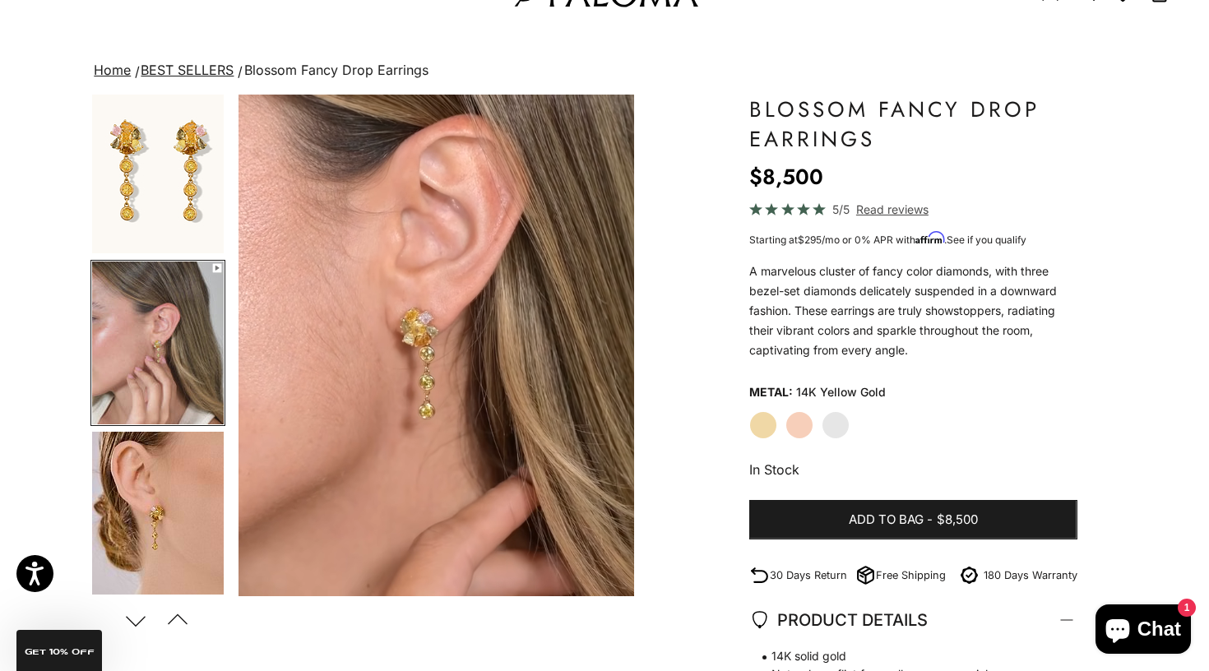
scroll to position [2, 0]
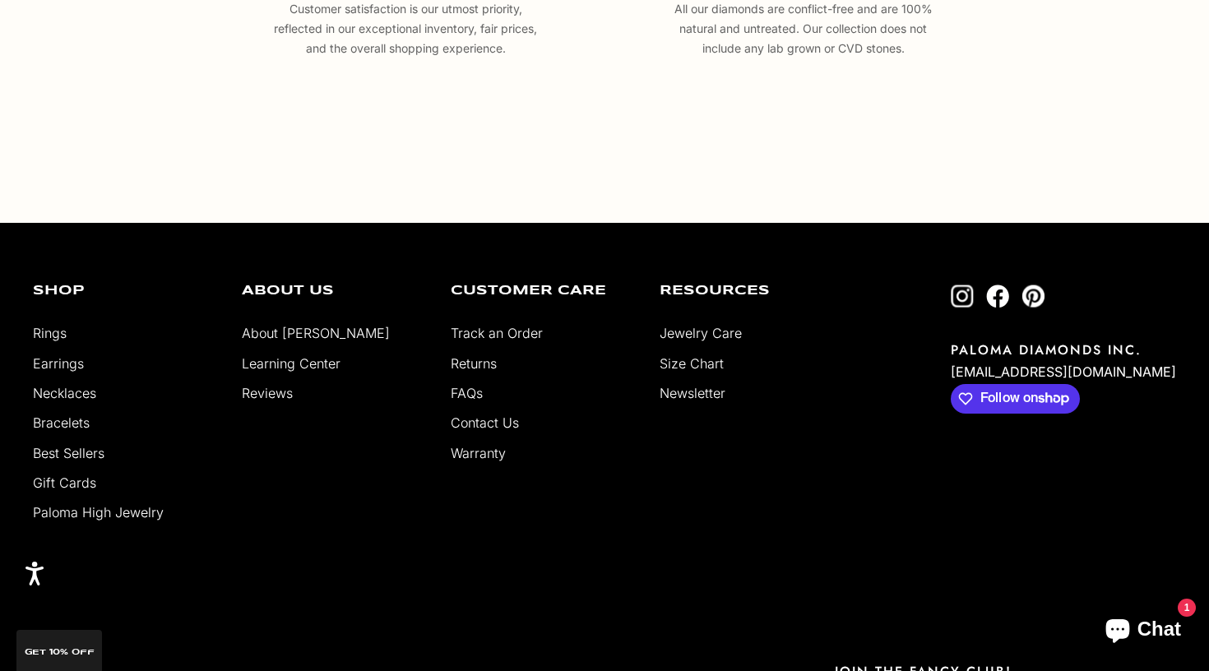
scroll to position [3005, 0]
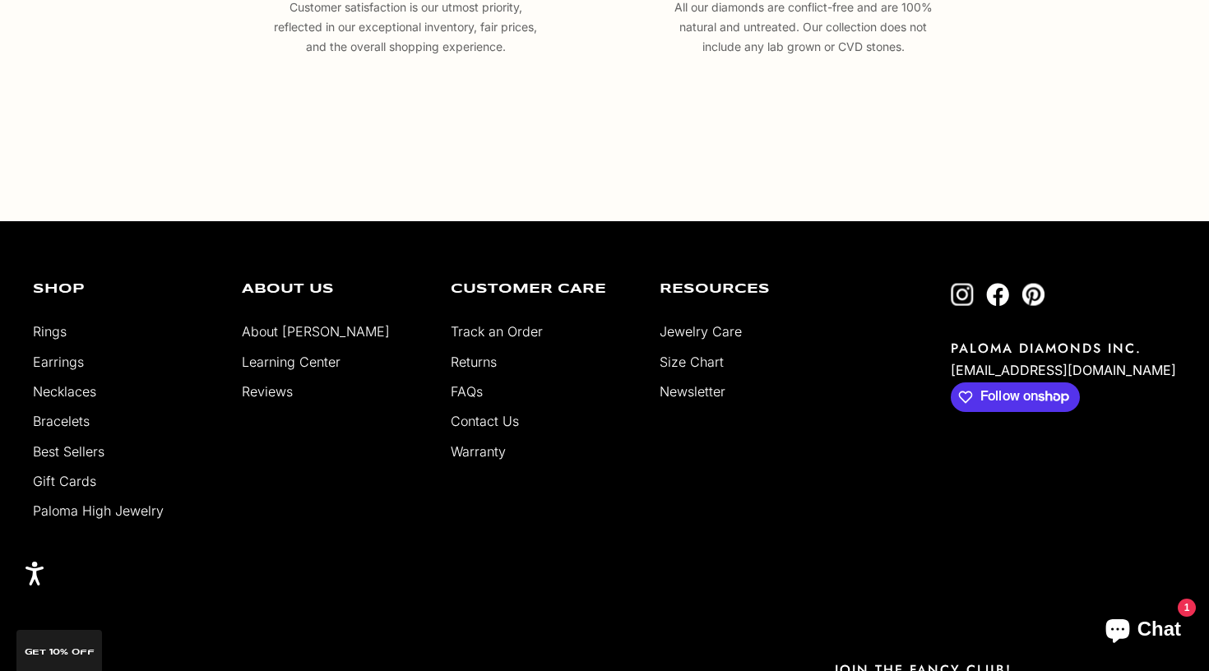
click at [87, 508] on link "Paloma High Jewelry" at bounding box center [98, 511] width 131 height 16
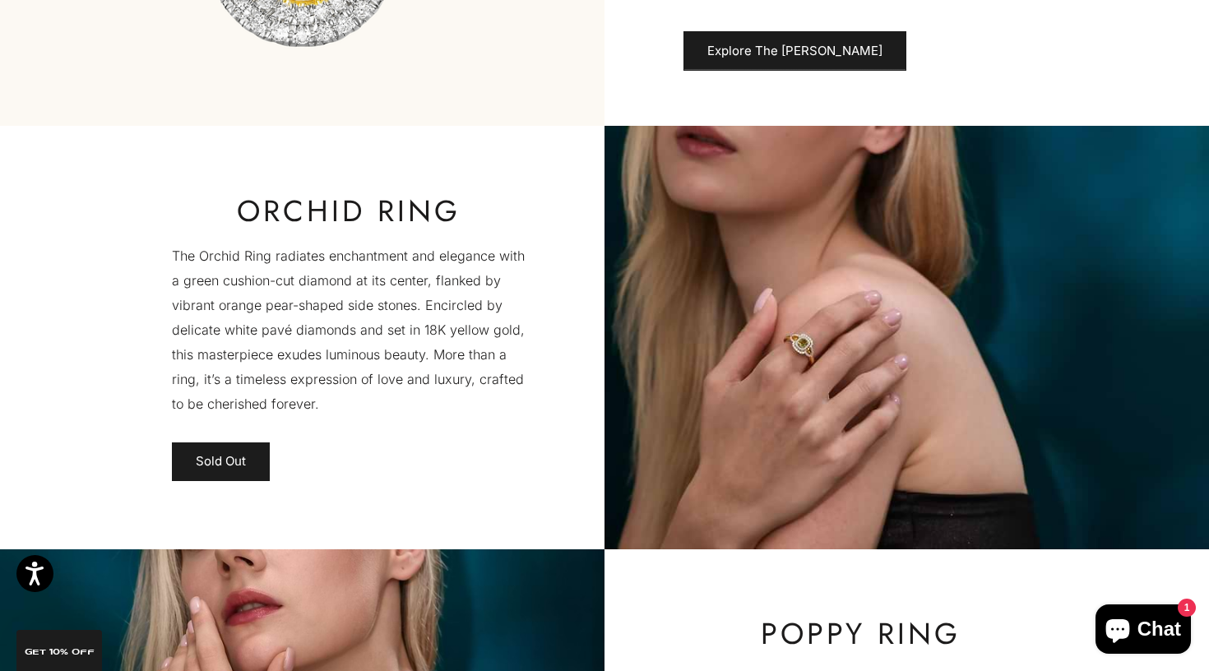
scroll to position [3680, 0]
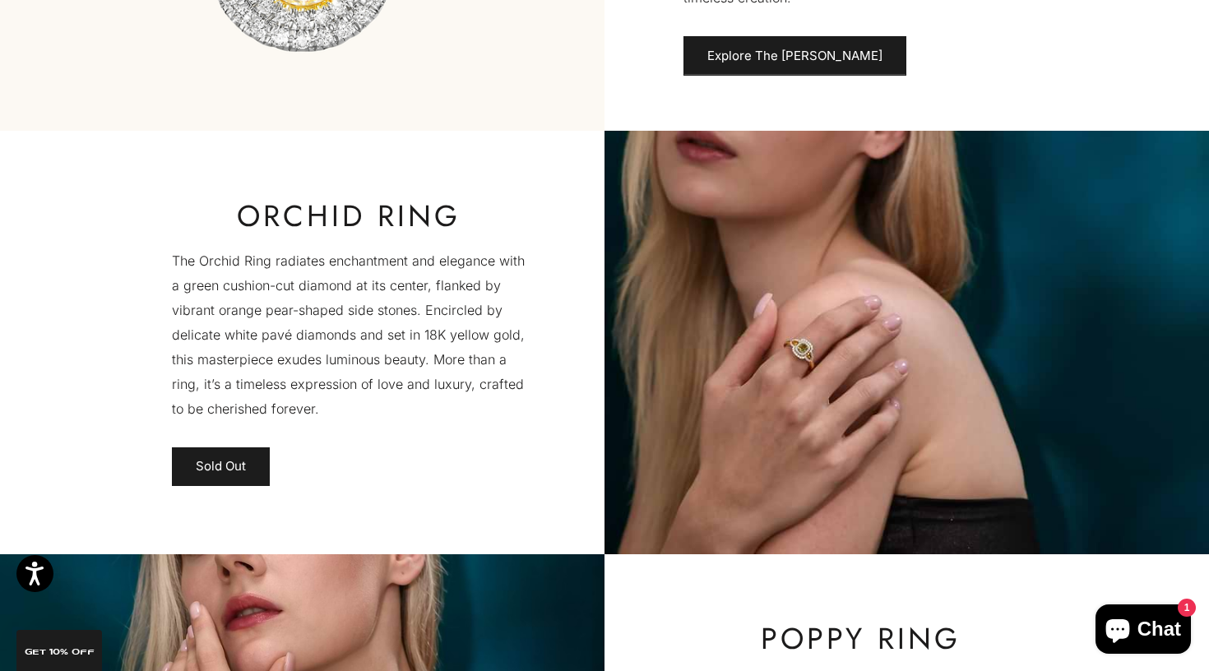
drag, startPoint x: 236, startPoint y: 470, endPoint x: 253, endPoint y: 444, distance: 30.4
click at [253, 444] on div "Orchid Ring The Orchid Ring radiates enchantment and elegance with a green cush…" at bounding box center [349, 343] width 512 height 288
click at [230, 476] on link "Sold Out" at bounding box center [221, 467] width 98 height 39
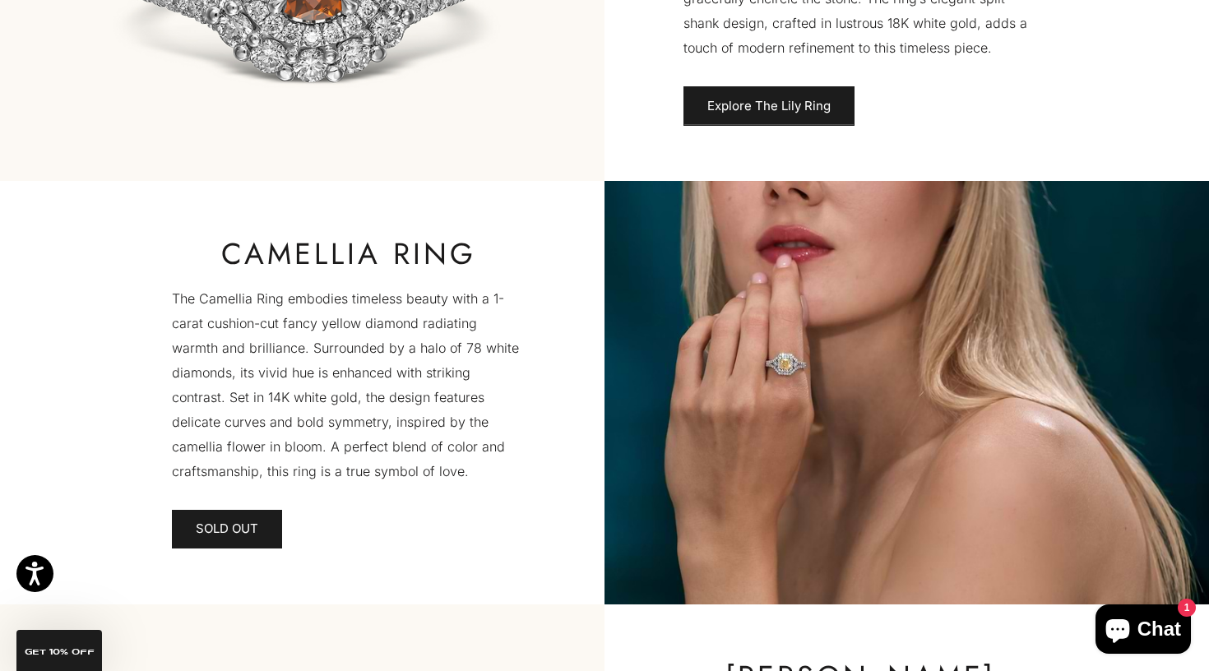
scroll to position [2788, 0]
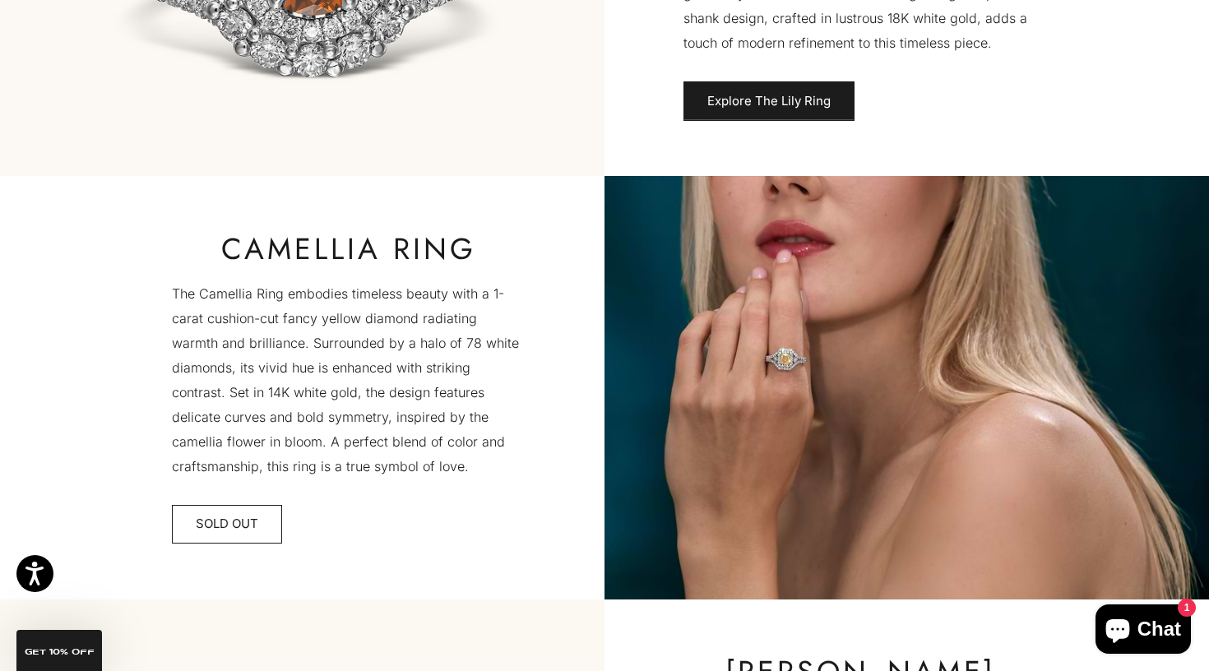
click at [229, 512] on link "SOLD OUT" at bounding box center [227, 524] width 110 height 39
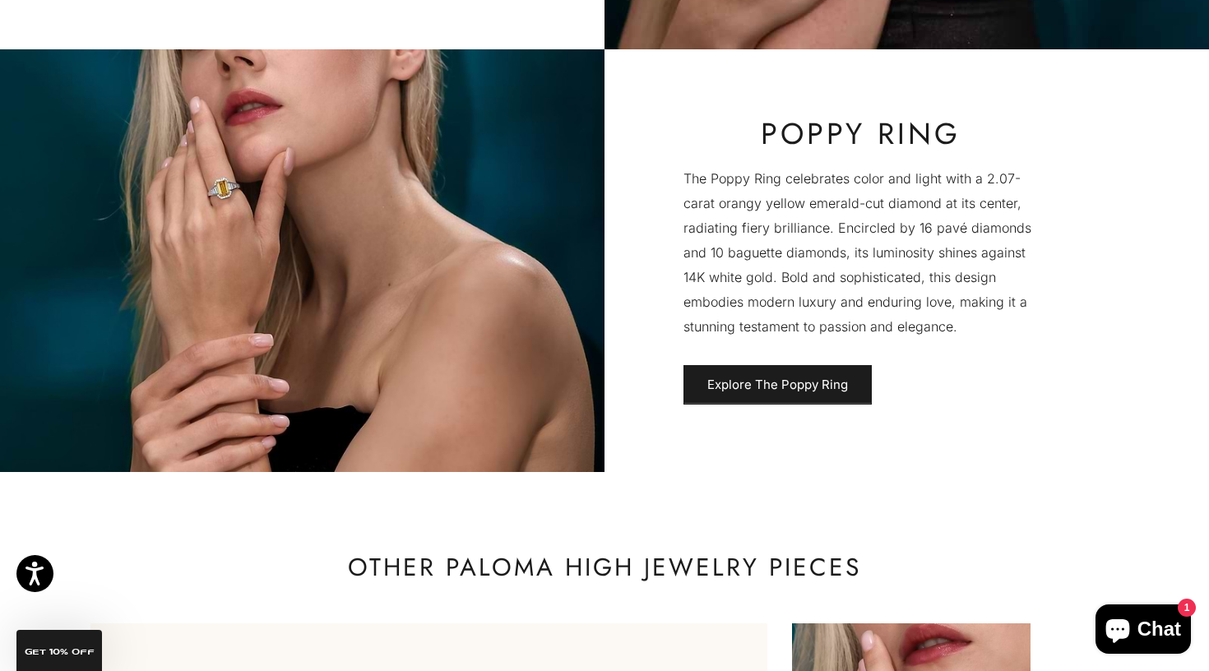
scroll to position [4186, 0]
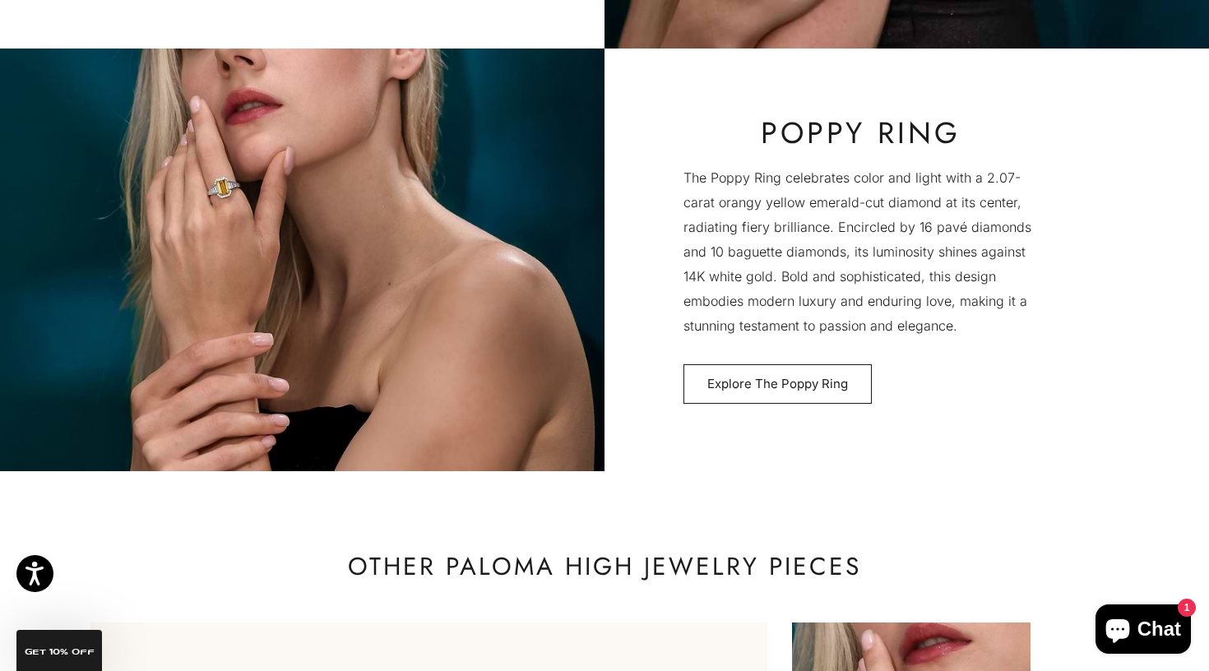
click at [723, 384] on link "Explore The Poppy Ring" at bounding box center [778, 383] width 188 height 39
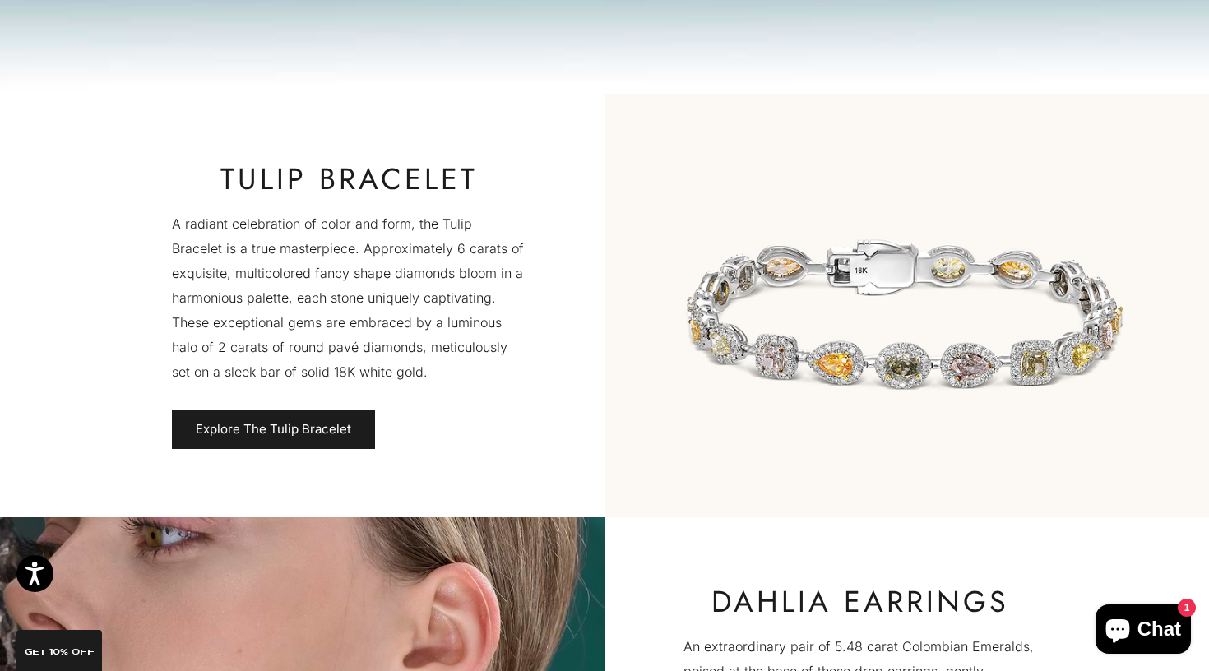
scroll to position [334, 0]
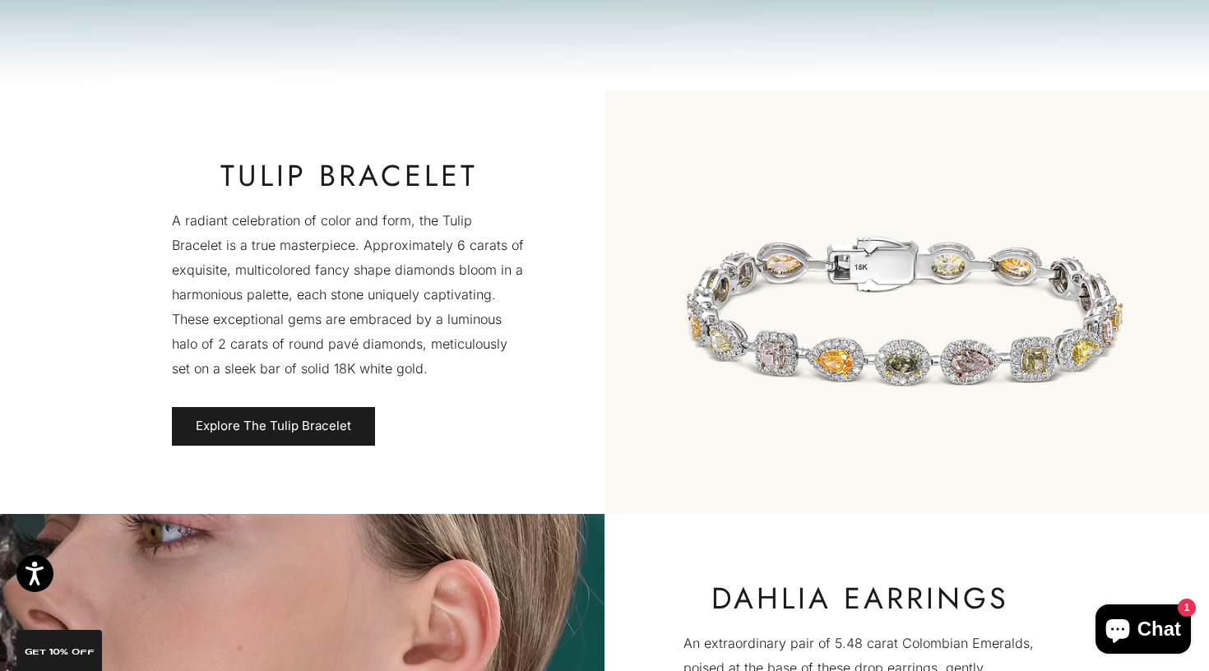
click at [281, 453] on image-with-text "Tulip Bracelet A radiant celebration of color and form, the Tulip Bracelet is a…" at bounding box center [604, 303] width 1209 height 424
click at [281, 426] on link "Explore The Tulip Bracelet" at bounding box center [273, 426] width 203 height 39
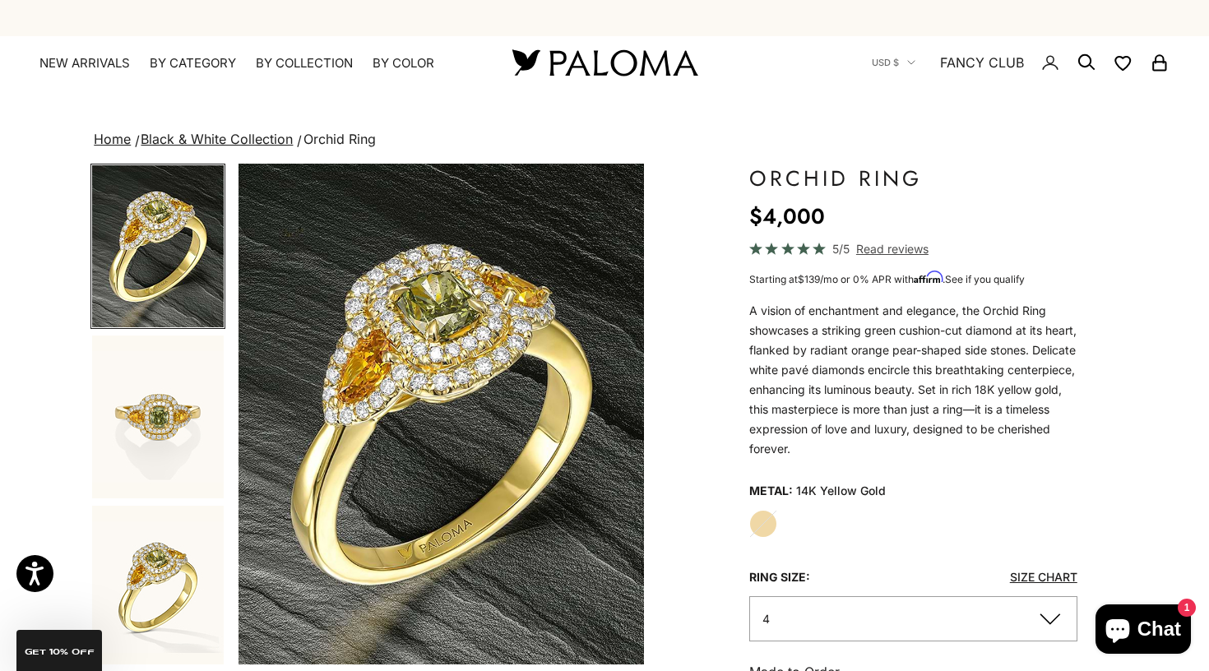
click at [159, 425] on img "Go to item 2" at bounding box center [158, 417] width 132 height 163
click at [152, 478] on img "Go to item 2" at bounding box center [158, 417] width 132 height 163
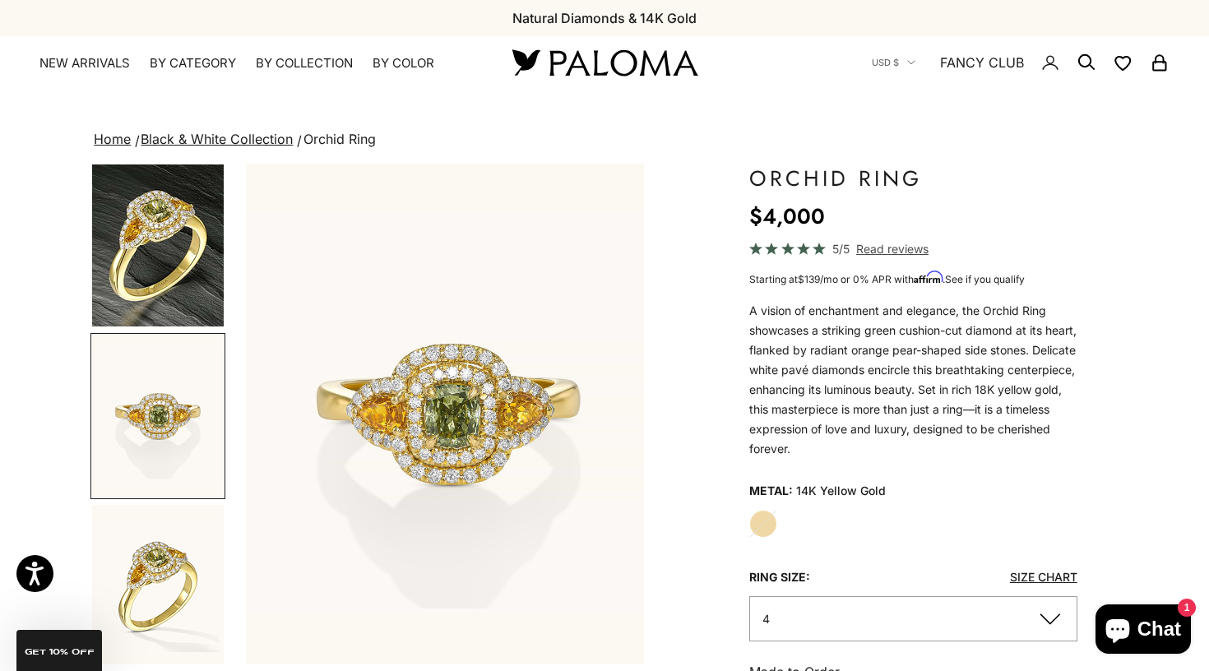
scroll to position [0, 425]
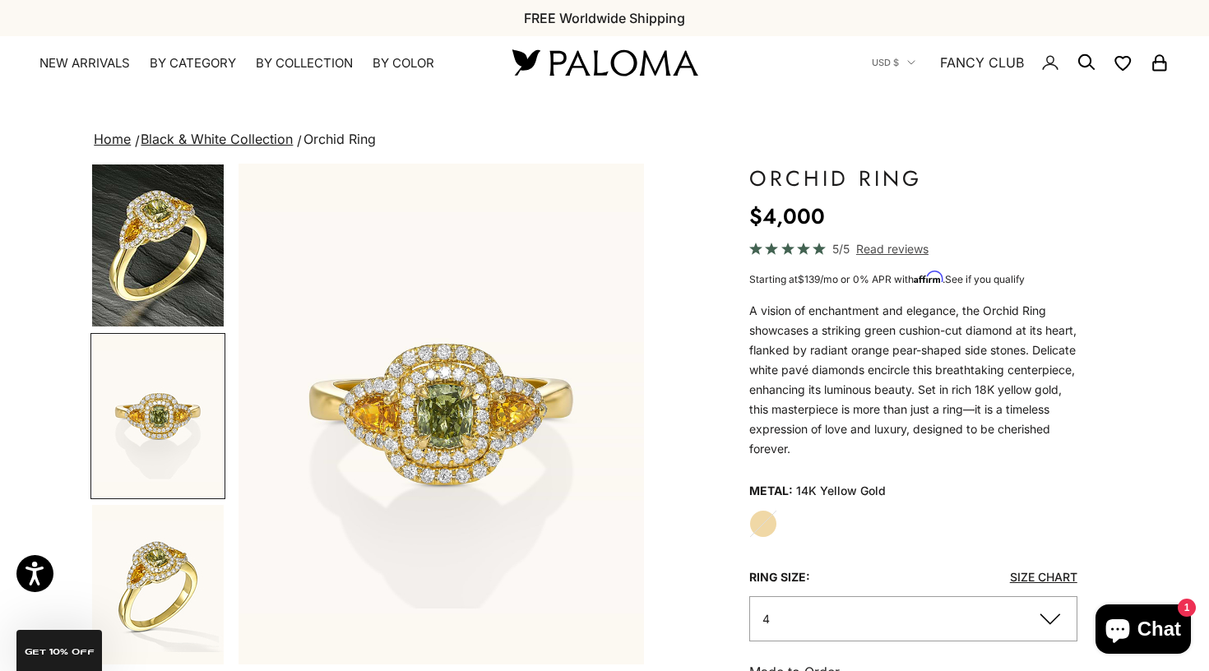
click at [152, 531] on img "Go to item 3" at bounding box center [158, 586] width 132 height 163
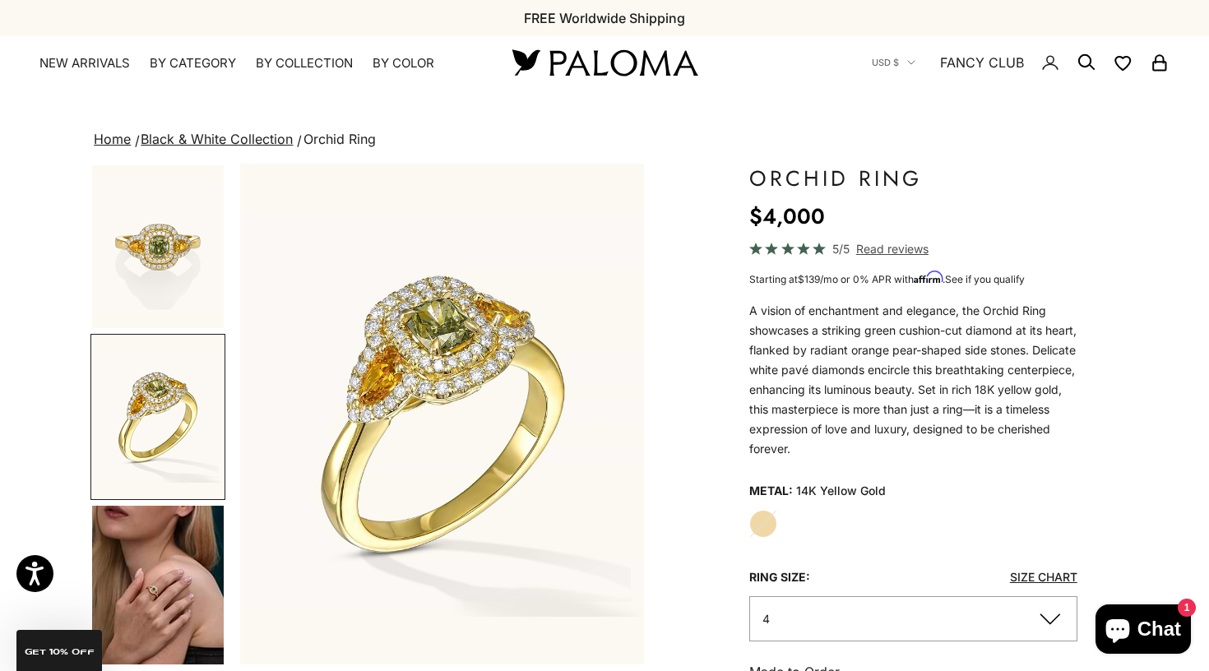
scroll to position [0, 851]
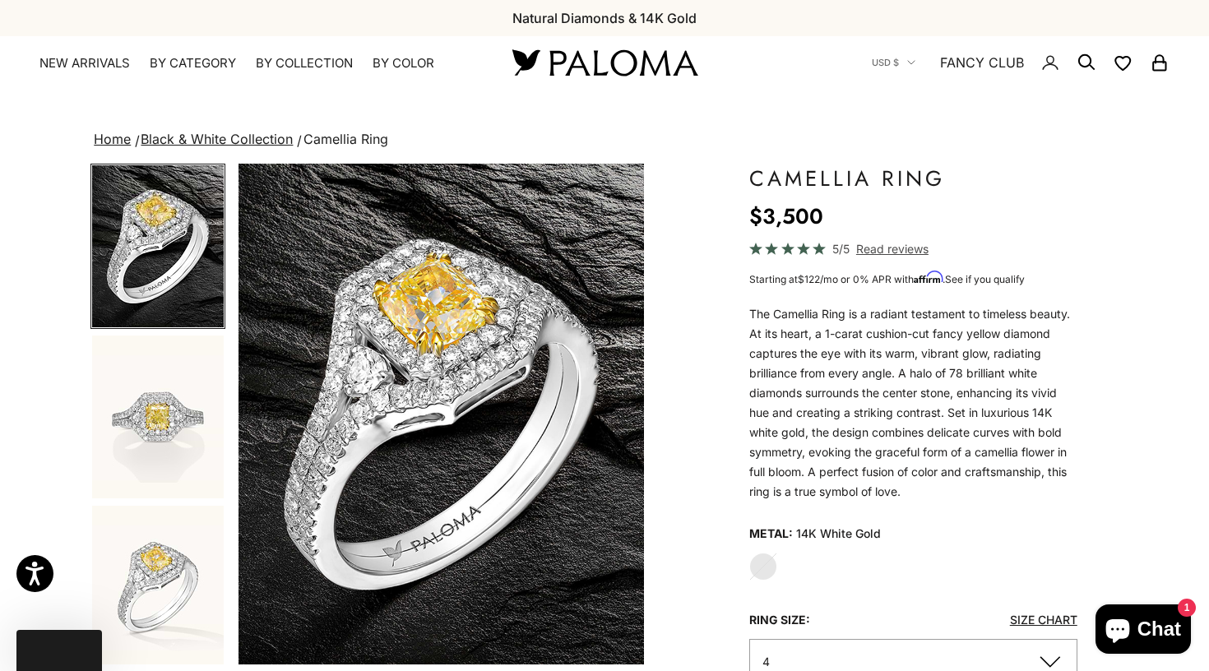
click at [139, 409] on img "Go to item 2" at bounding box center [158, 417] width 132 height 163
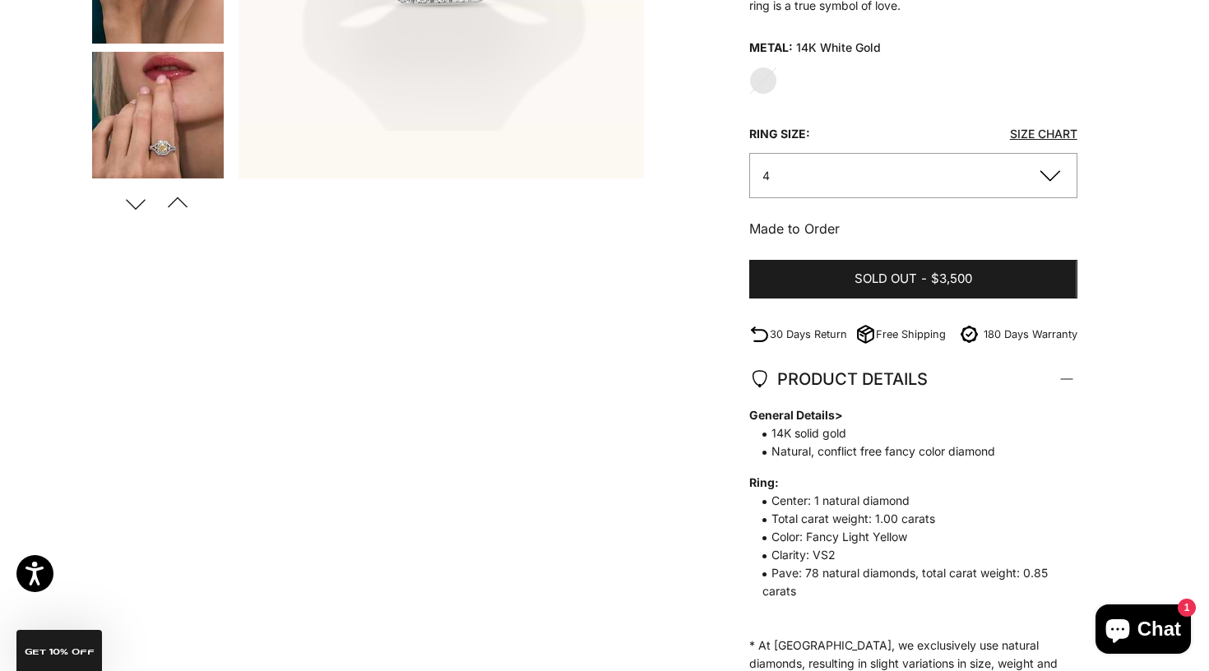
scroll to position [545, 0]
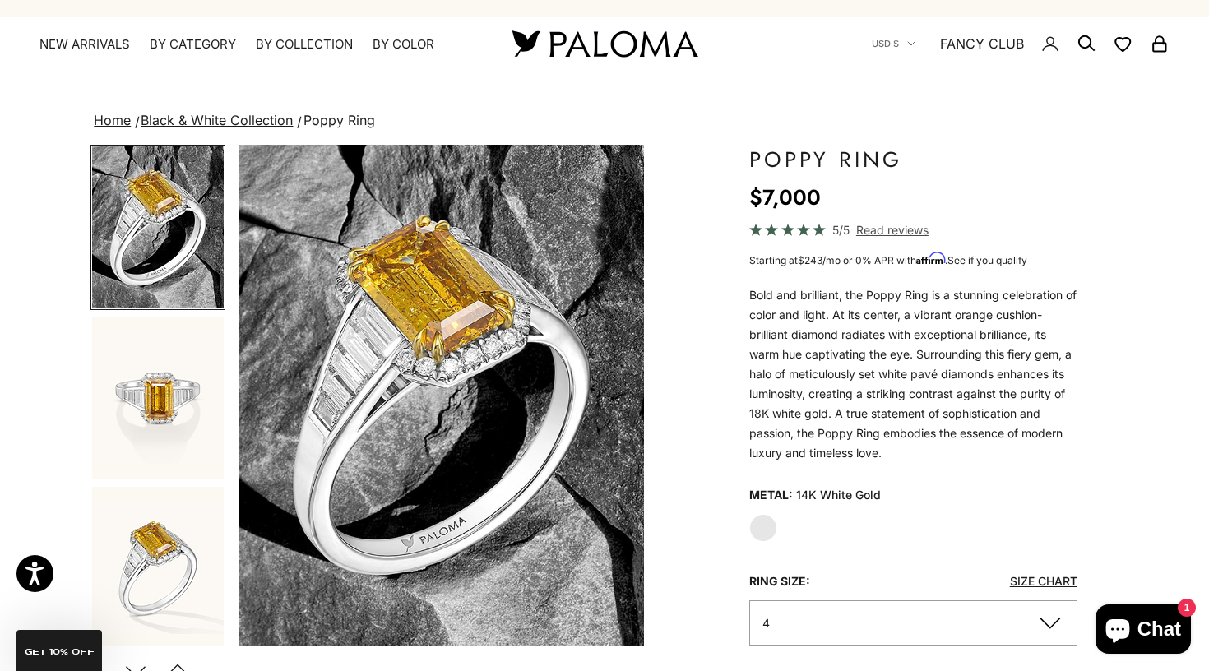
scroll to position [19, 0]
click at [179, 423] on img "Go to item 2" at bounding box center [158, 398] width 132 height 163
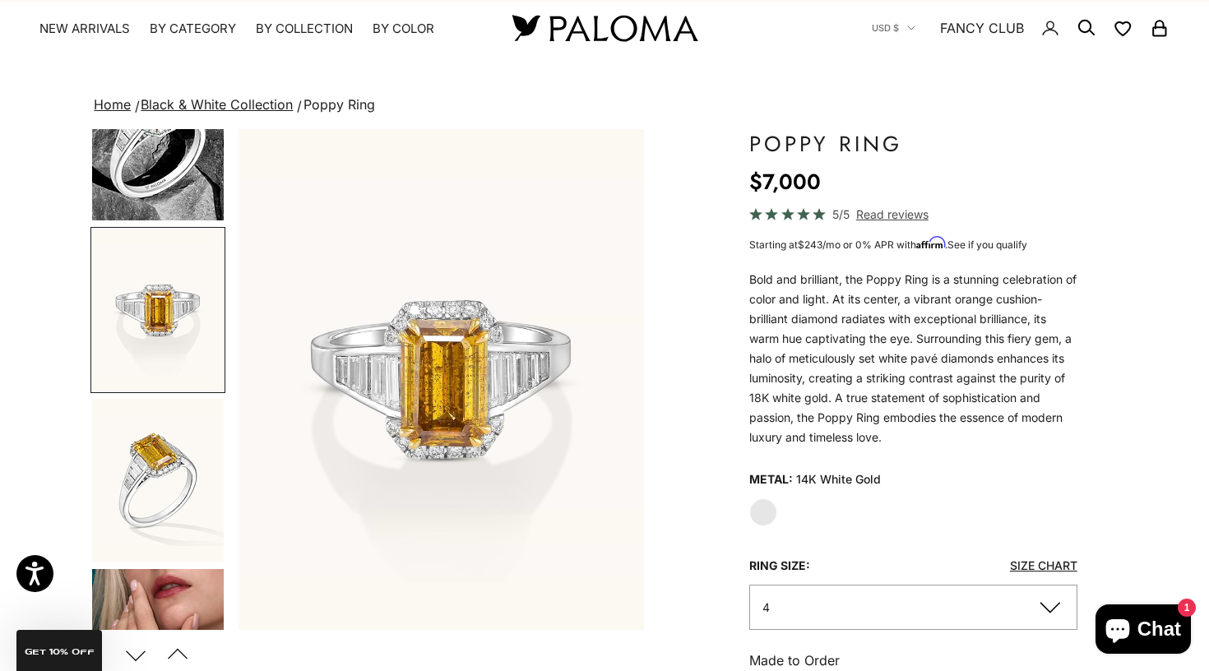
scroll to position [73, 0]
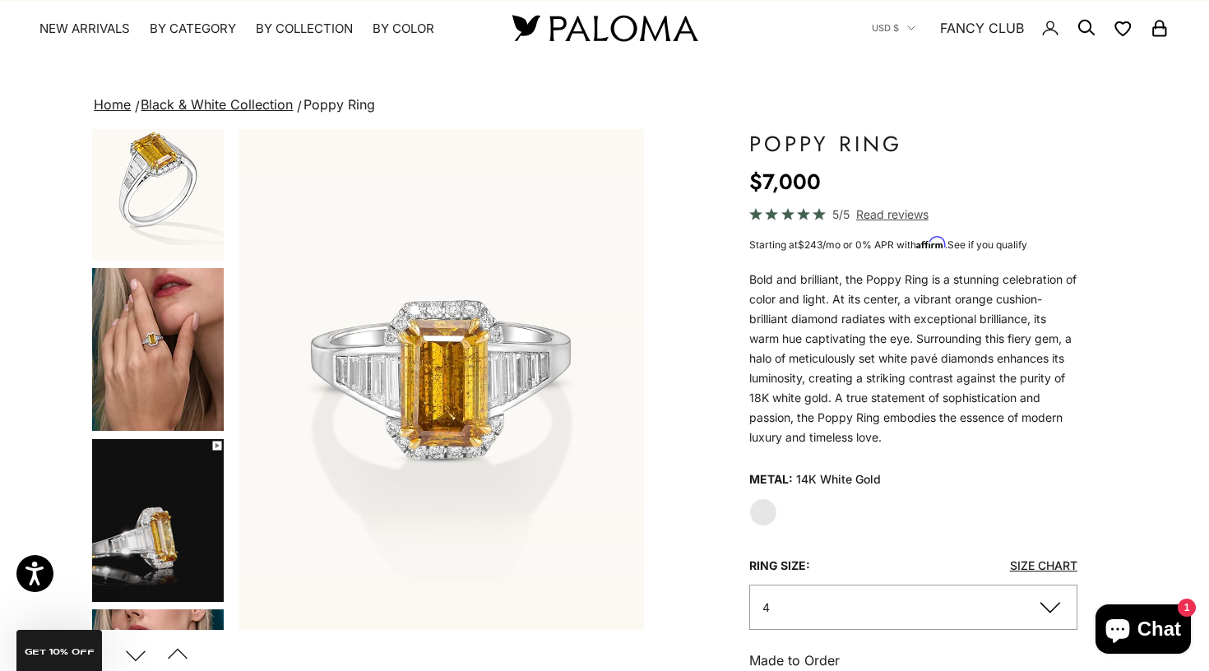
click at [191, 520] on img "Go to item 5" at bounding box center [158, 520] width 132 height 163
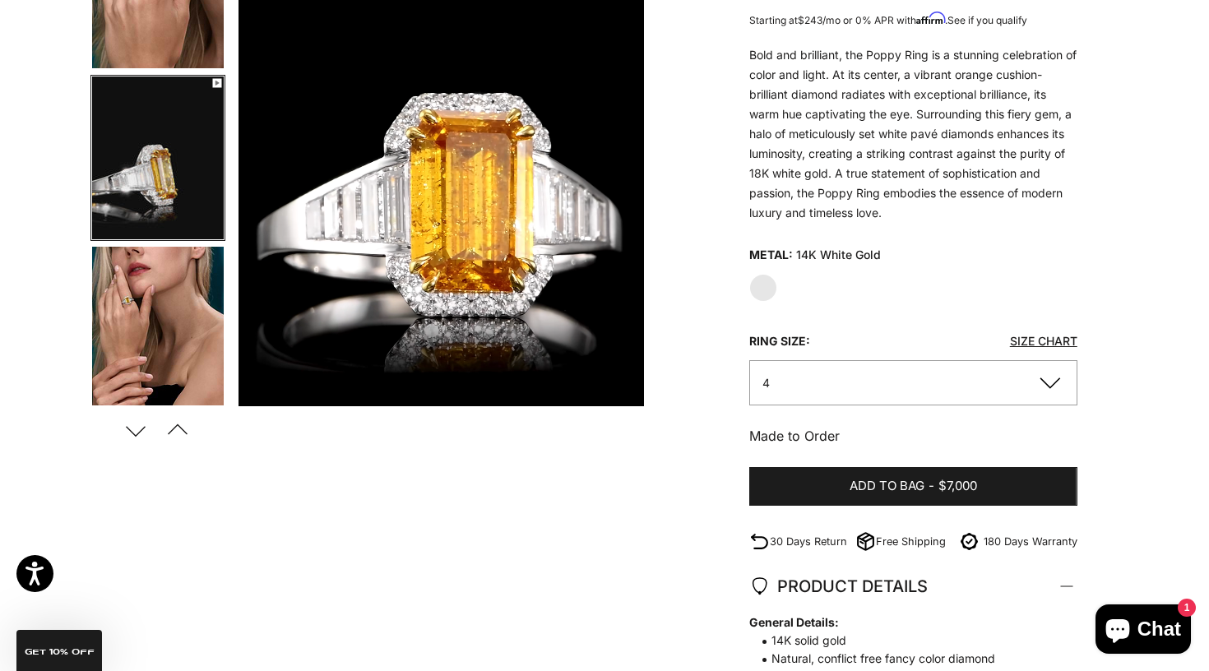
scroll to position [44, 0]
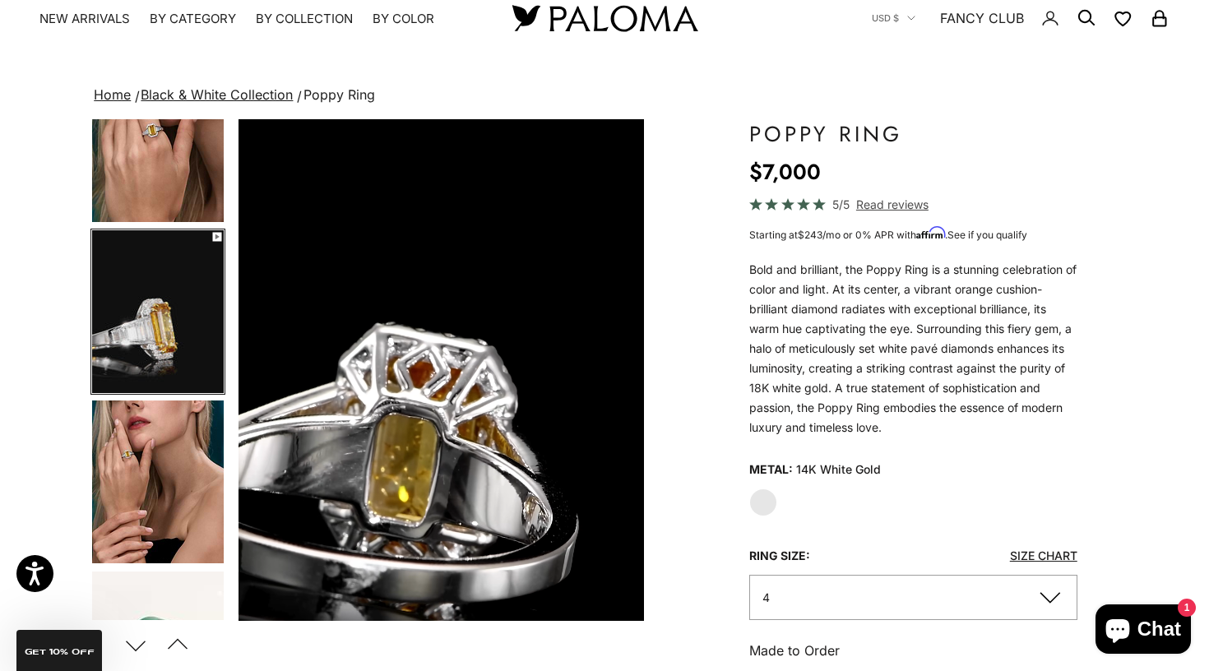
click at [184, 504] on img "Go to item 6" at bounding box center [158, 482] width 132 height 163
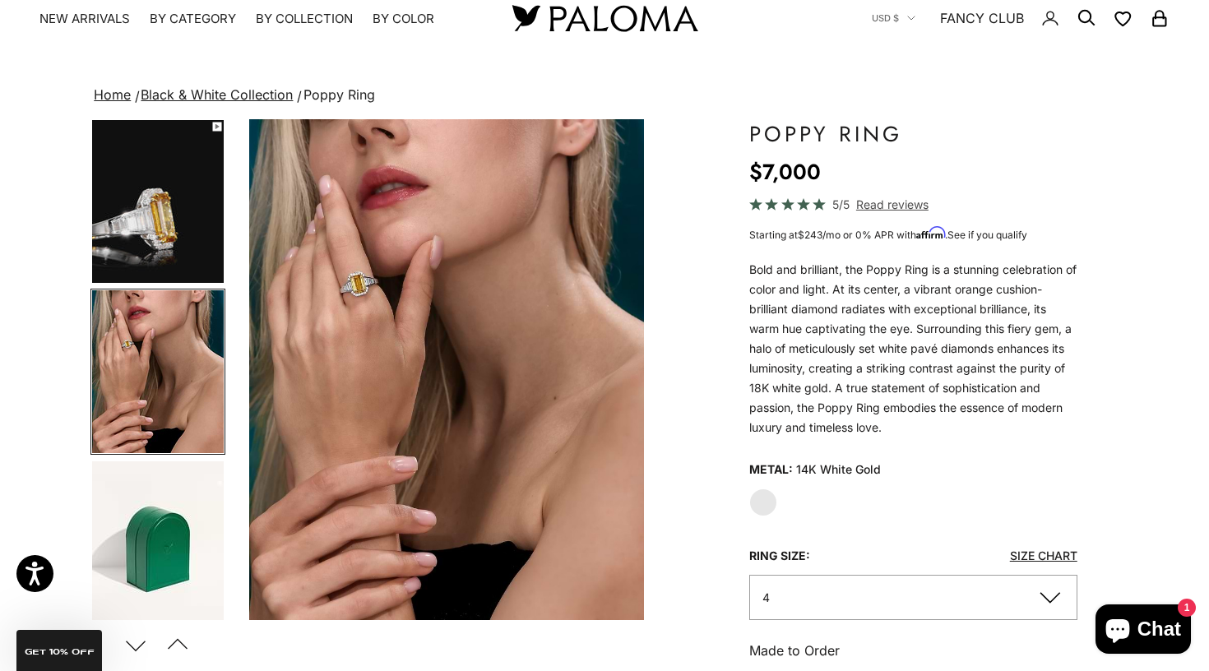
scroll to position [0, 2126]
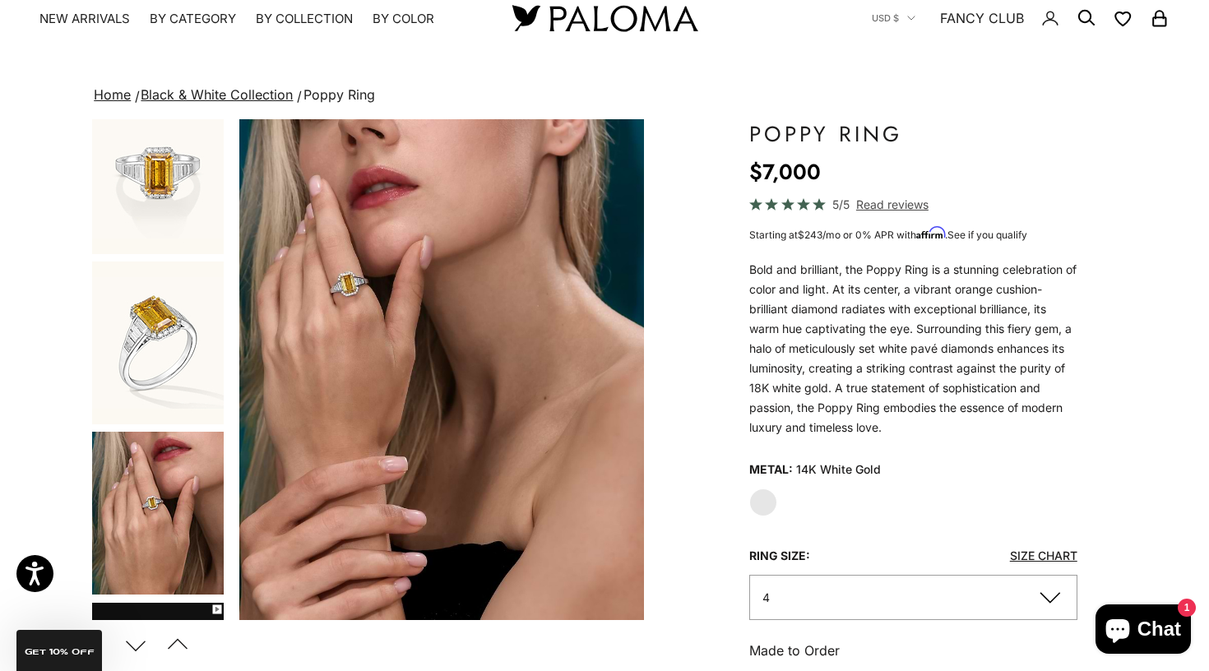
click at [176, 313] on img "Go to item 3" at bounding box center [158, 343] width 132 height 163
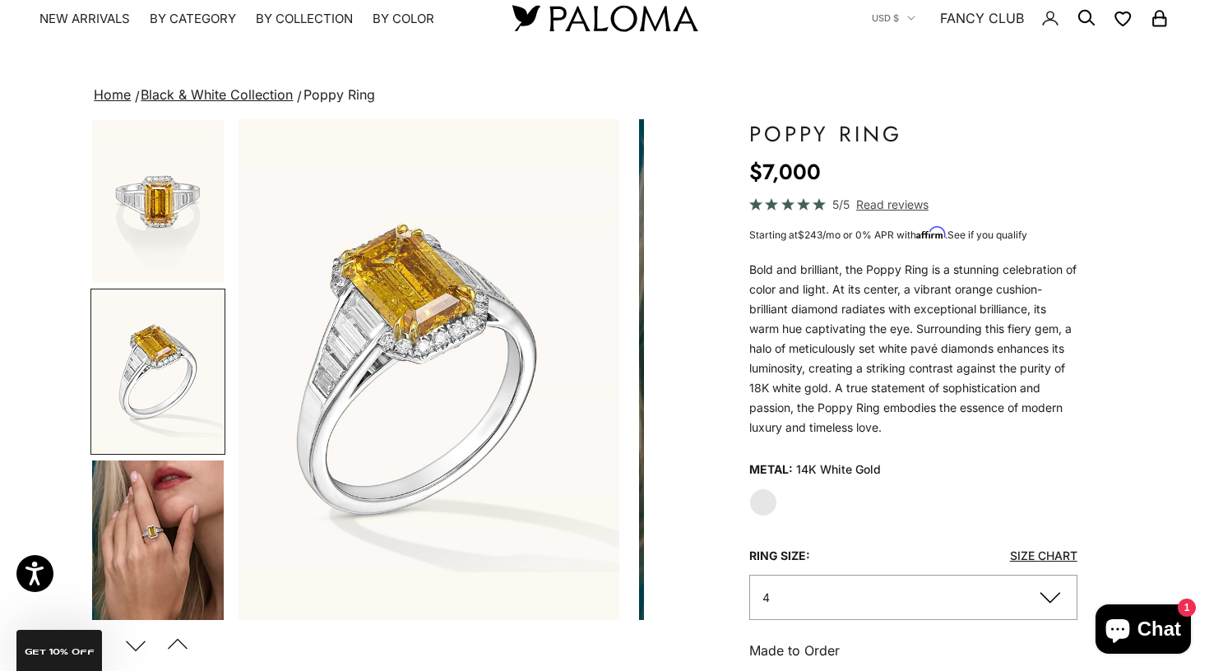
scroll to position [0, 851]
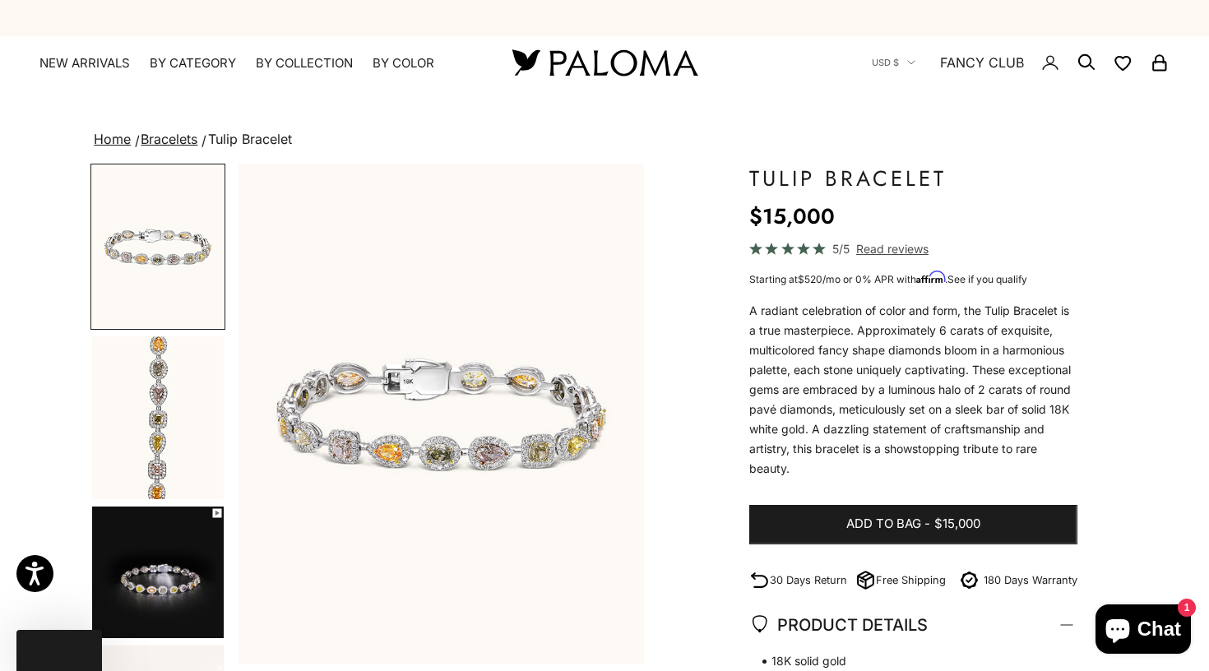
click at [184, 359] on img "Go to item 2" at bounding box center [158, 417] width 132 height 163
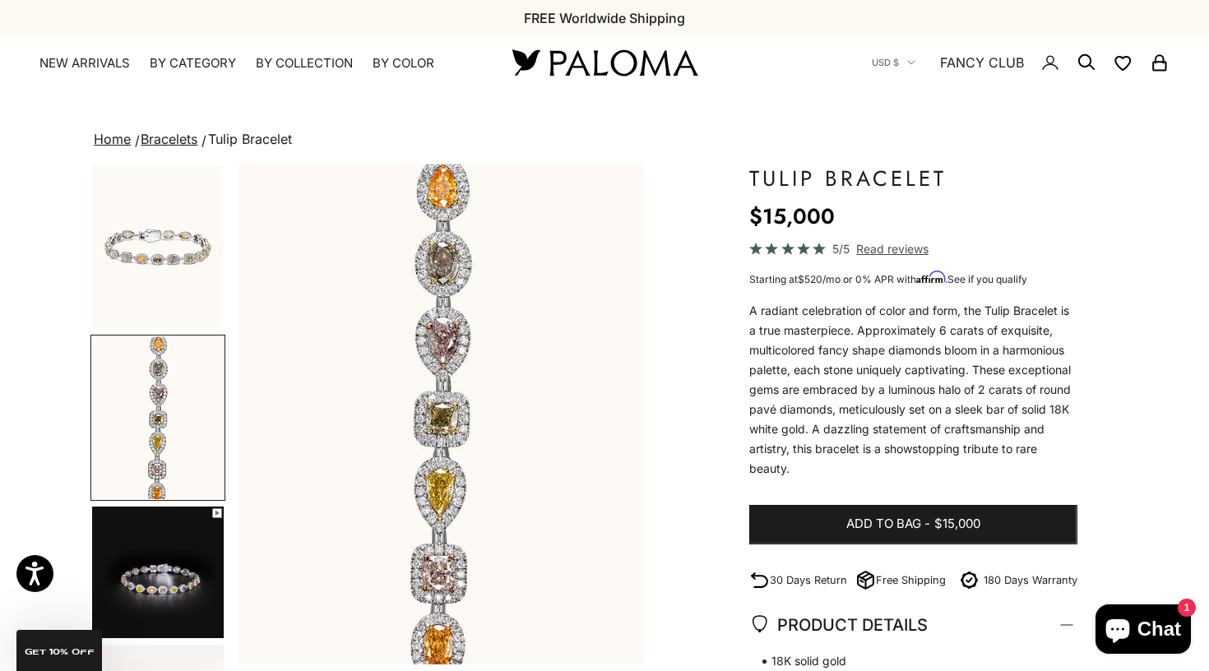
click at [151, 528] on img "Go to item 3" at bounding box center [158, 573] width 132 height 132
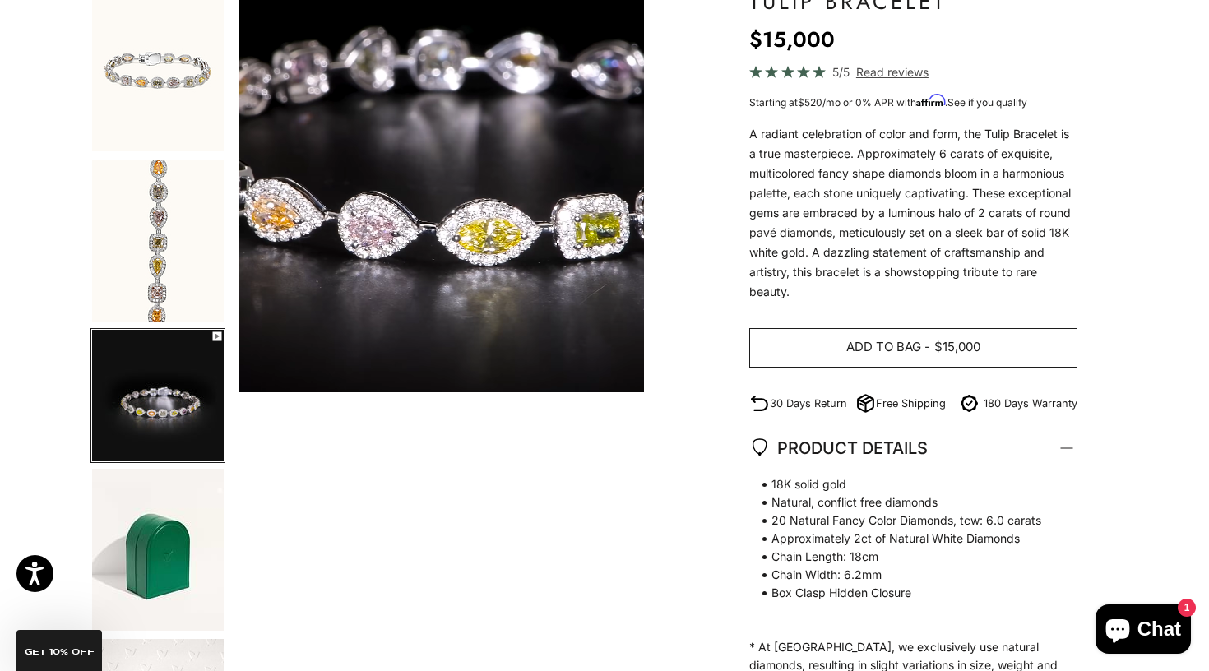
scroll to position [179, 0]
